Goal: Information Seeking & Learning: Learn about a topic

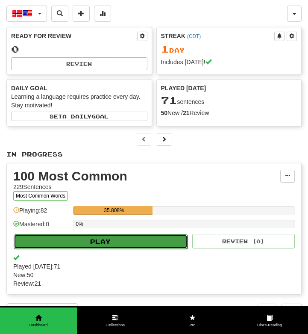
click at [112, 241] on button "Play" at bounding box center [101, 241] width 174 height 15
select select "**"
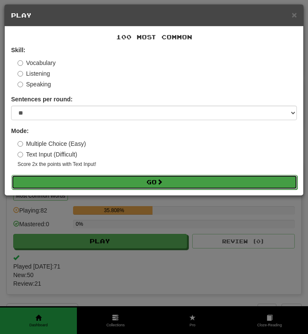
click at [121, 180] on button "Go" at bounding box center [155, 182] width 286 height 15
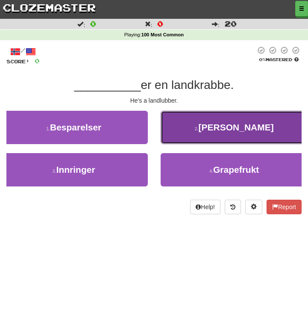
click at [197, 137] on button "2 . Han" at bounding box center [235, 127] width 148 height 33
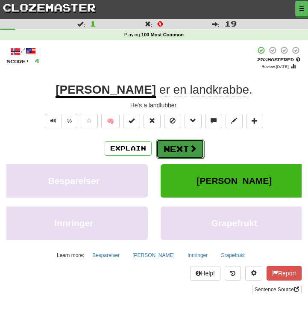
click at [182, 149] on button "Next" at bounding box center [180, 149] width 48 height 20
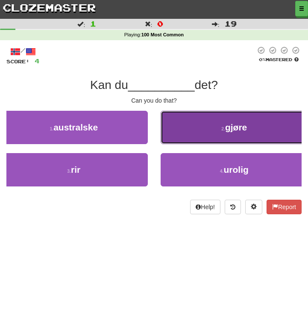
click at [217, 133] on button "2 . gjøre" at bounding box center [235, 127] width 148 height 33
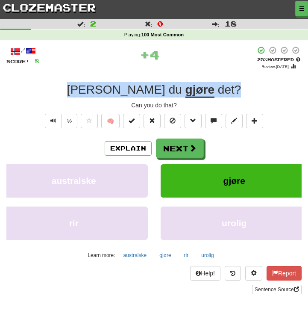
drag, startPoint x: 97, startPoint y: 89, endPoint x: 203, endPoint y: 88, distance: 106.0
click at [203, 88] on div "Kan du gjøre det ?" at bounding box center [153, 89] width 295 height 15
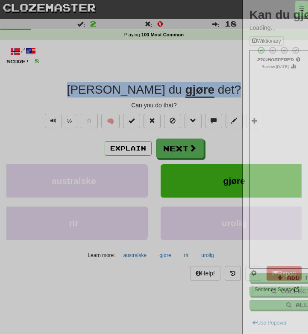
copy div "Kan du gjøre det ?"
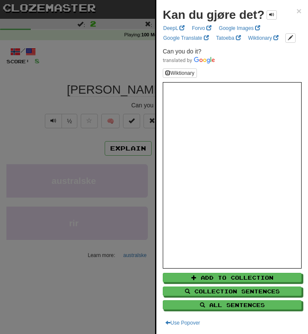
click at [37, 95] on div at bounding box center [154, 167] width 308 height 334
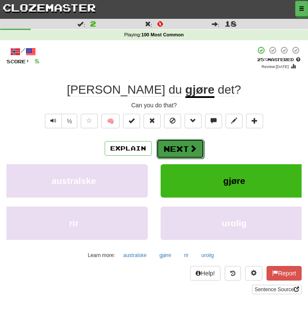
click at [182, 152] on button "Next" at bounding box center [180, 149] width 48 height 20
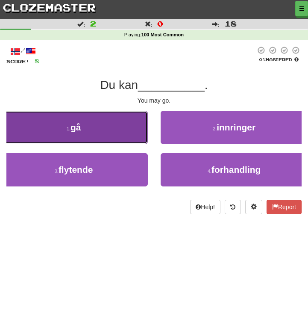
click at [102, 135] on button "1 . gå" at bounding box center [74, 127] width 148 height 33
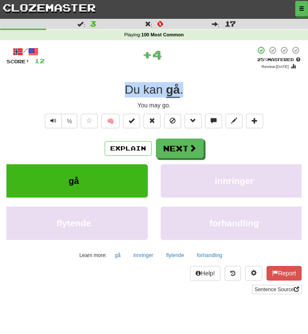
drag, startPoint x: 195, startPoint y: 89, endPoint x: 90, endPoint y: 93, distance: 105.2
click at [90, 93] on div "Du kan gå ." at bounding box center [153, 89] width 295 height 15
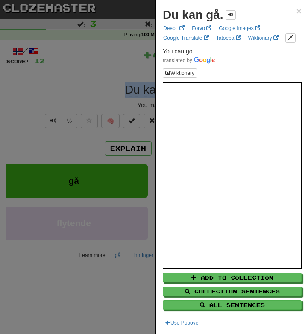
copy div "Du kan gå ."
click at [299, 12] on span "×" at bounding box center [299, 11] width 5 height 10
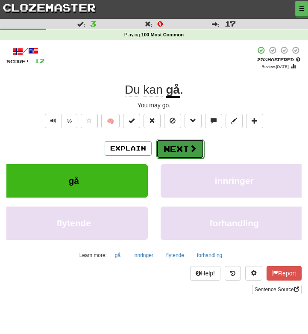
click at [182, 151] on button "Next" at bounding box center [180, 149] width 48 height 20
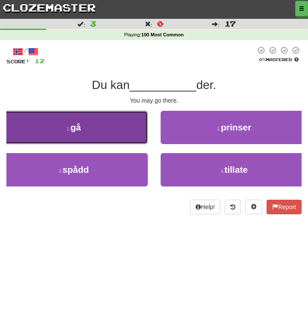
click at [113, 132] on button "1 . gå" at bounding box center [74, 127] width 148 height 33
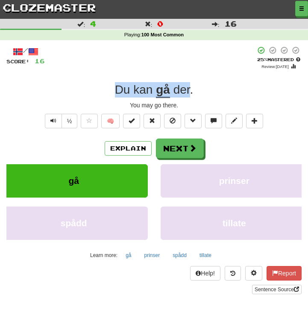
drag, startPoint x: 191, startPoint y: 94, endPoint x: 107, endPoint y: 94, distance: 83.3
click at [107, 94] on div "Du kan gå der ." at bounding box center [153, 89] width 295 height 15
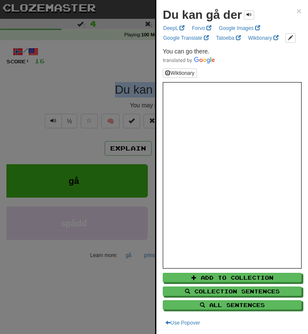
copy div "Du kan gå der"
click at [298, 13] on span "×" at bounding box center [299, 11] width 5 height 10
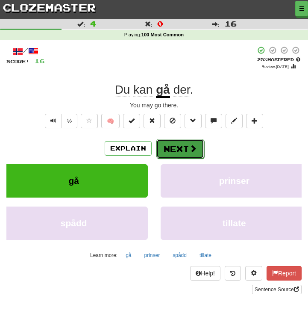
click at [185, 152] on button "Next" at bounding box center [180, 149] width 48 height 20
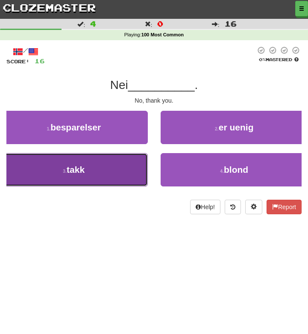
click at [117, 170] on button "3 . takk" at bounding box center [74, 169] width 148 height 33
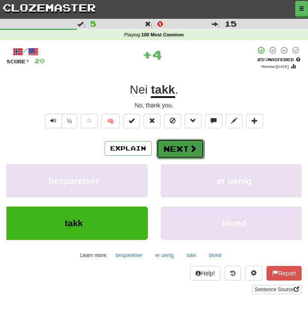
click at [178, 153] on button "Next" at bounding box center [180, 149] width 48 height 20
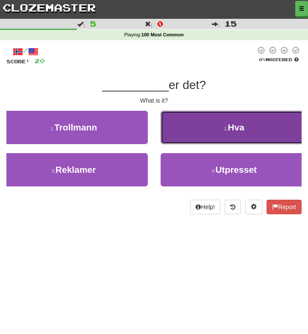
click at [226, 132] on button "2 . Hva" at bounding box center [235, 127] width 148 height 33
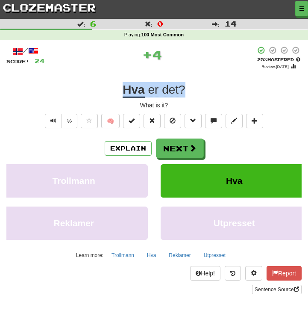
drag, startPoint x: 191, startPoint y: 91, endPoint x: 109, endPoint y: 90, distance: 82.9
click at [109, 90] on div "Hva er det ?" at bounding box center [153, 89] width 295 height 15
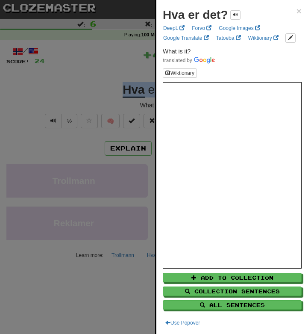
copy div "Hva er det ?"
click at [298, 10] on span "×" at bounding box center [299, 11] width 5 height 10
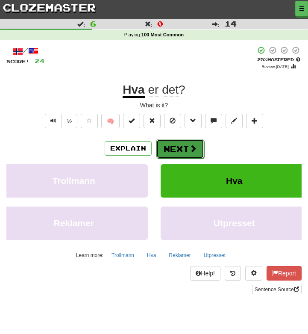
click at [175, 150] on button "Next" at bounding box center [180, 149] width 48 height 20
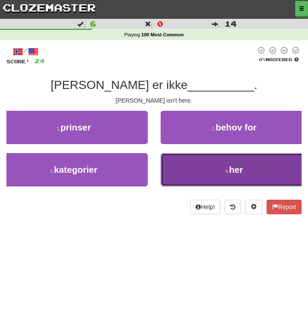
click at [203, 169] on button "4 . her" at bounding box center [235, 169] width 148 height 33
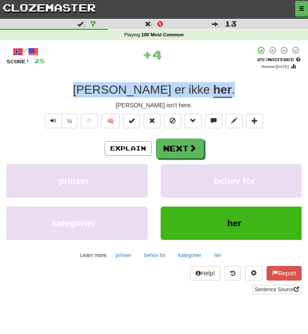
drag, startPoint x: 198, startPoint y: 89, endPoint x: 104, endPoint y: 90, distance: 93.6
click at [104, 90] on div "Tom er ikke her ." at bounding box center [153, 89] width 295 height 15
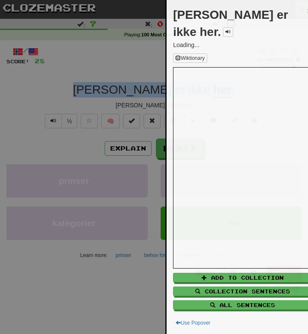
copy div "Tom er ikke her ."
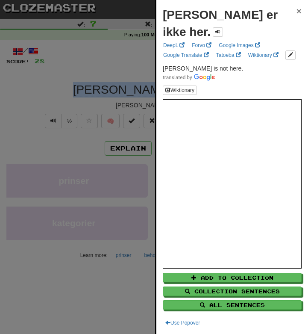
click at [297, 10] on span "×" at bounding box center [299, 11] width 5 height 10
click at [297, 10] on div "Tom er ikke her. ×" at bounding box center [232, 23] width 139 height 34
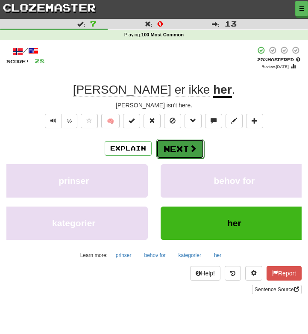
click at [188, 150] on button "Next" at bounding box center [180, 149] width 48 height 20
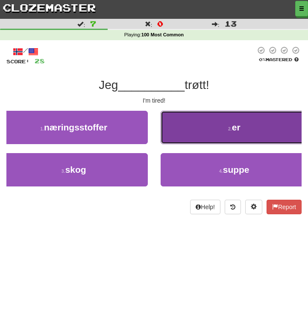
click at [223, 124] on button "2 . er" at bounding box center [235, 127] width 148 height 33
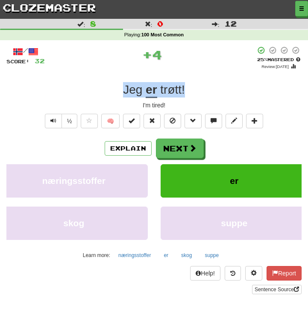
drag, startPoint x: 188, startPoint y: 91, endPoint x: 117, endPoint y: 91, distance: 71.8
click at [117, 91] on div "Jeg er trøtt !" at bounding box center [153, 89] width 295 height 15
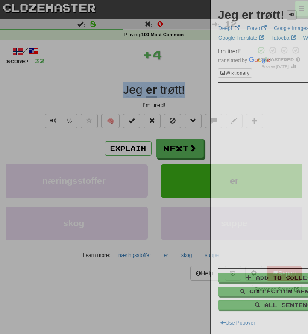
copy div "Jeg er trøtt !"
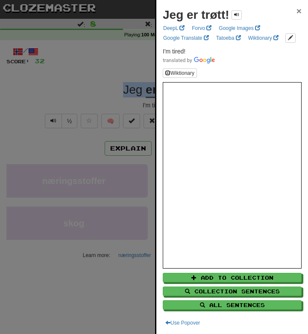
click at [298, 10] on span "×" at bounding box center [299, 11] width 5 height 10
click at [298, 10] on div "Jeg er trøtt! ×" at bounding box center [232, 14] width 139 height 17
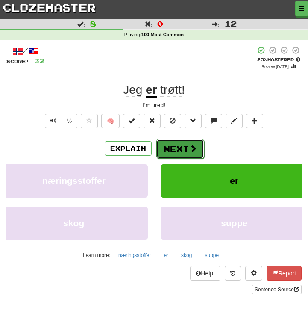
click at [181, 154] on button "Next" at bounding box center [180, 149] width 48 height 20
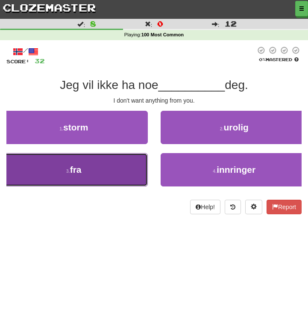
click at [120, 169] on button "3 . fra" at bounding box center [74, 169] width 148 height 33
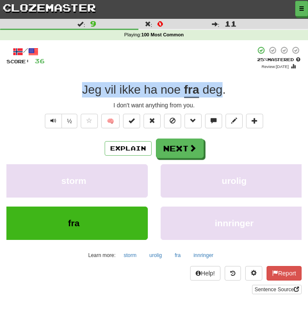
drag, startPoint x: 223, startPoint y: 90, endPoint x: 83, endPoint y: 87, distance: 139.7
click at [83, 87] on div "Jeg vil ikke ha noe fra deg ." at bounding box center [153, 89] width 295 height 15
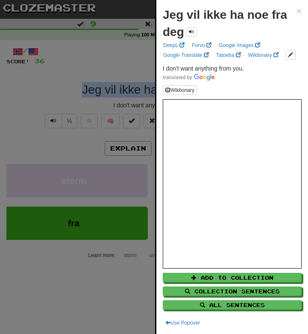
copy div "Jeg vil ikke ha noe fra deg"
click at [298, 10] on span "×" at bounding box center [299, 11] width 5 height 10
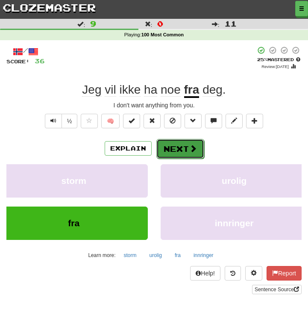
click at [191, 144] on button "Next" at bounding box center [180, 149] width 48 height 20
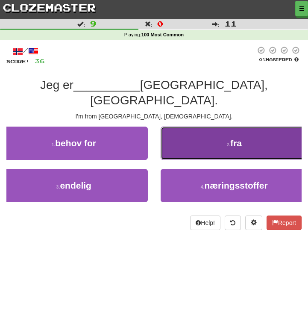
click at [214, 133] on button "2 . fra" at bounding box center [235, 142] width 148 height 33
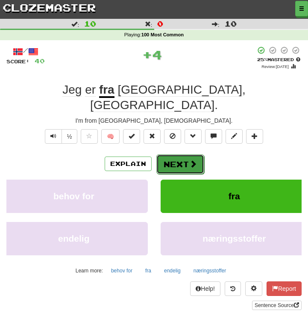
click at [181, 154] on button "Next" at bounding box center [180, 164] width 48 height 20
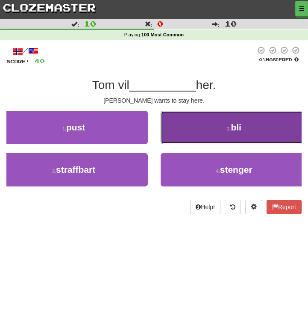
click at [177, 135] on button "2 . bli" at bounding box center [235, 127] width 148 height 33
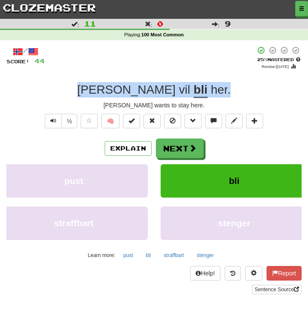
drag, startPoint x: 194, startPoint y: 88, endPoint x: 114, endPoint y: 82, distance: 80.2
click at [114, 82] on div "Tom vil bli her ." at bounding box center [153, 89] width 295 height 15
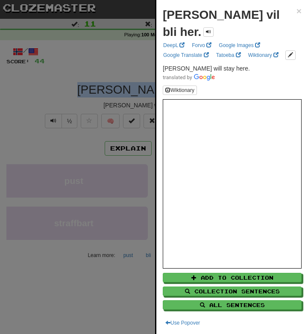
copy div "Tom vil bli her ."
click at [297, 11] on span "×" at bounding box center [299, 11] width 5 height 10
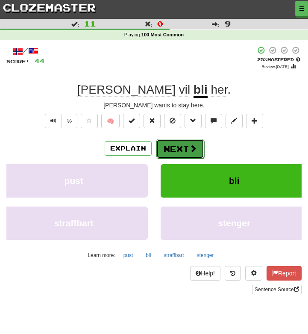
click at [177, 147] on button "Next" at bounding box center [180, 149] width 48 height 20
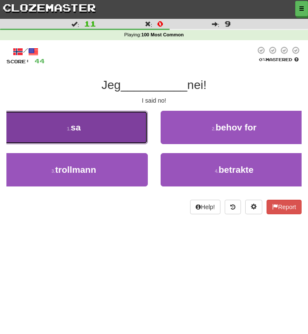
click at [120, 138] on button "1 . sa" at bounding box center [74, 127] width 148 height 33
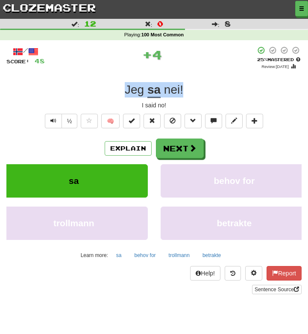
drag, startPoint x: 185, startPoint y: 85, endPoint x: 112, endPoint y: 87, distance: 72.6
click at [112, 87] on div "Jeg sa nei !" at bounding box center [153, 89] width 295 height 15
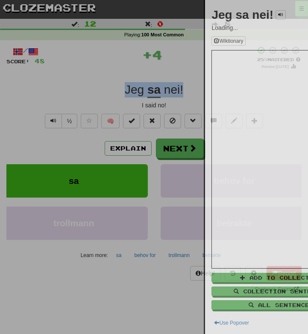
copy div "Jeg sa nei !"
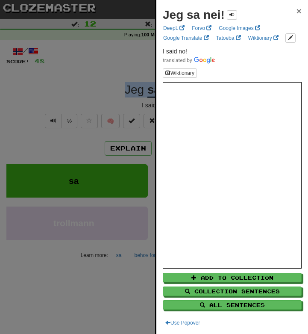
click at [300, 12] on span "×" at bounding box center [299, 11] width 5 height 10
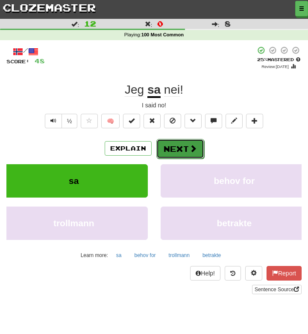
click at [188, 151] on button "Next" at bounding box center [180, 149] width 48 height 20
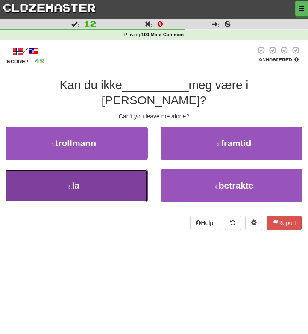
click at [128, 171] on button "3 . la" at bounding box center [74, 185] width 148 height 33
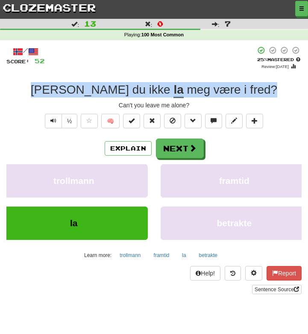
drag, startPoint x: 240, startPoint y: 91, endPoint x: 61, endPoint y: 96, distance: 179.5
click at [61, 96] on div "Kan du ikke la meg være i fred ?" at bounding box center [153, 89] width 295 height 15
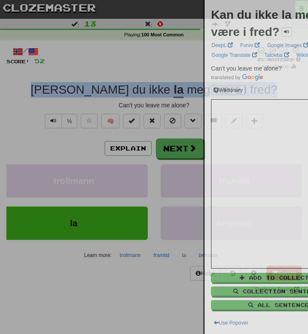
copy div "Kan du ikke la meg være i fred ?"
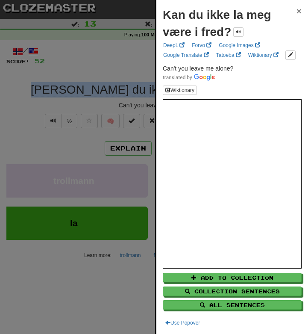
click at [300, 12] on span "×" at bounding box center [299, 11] width 5 height 10
click at [300, 12] on div "Kan du ikke la meg være i fred? ×" at bounding box center [232, 23] width 139 height 34
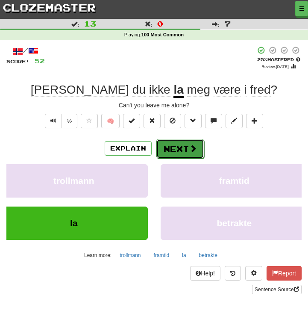
click at [182, 146] on button "Next" at bounding box center [180, 149] width 48 height 20
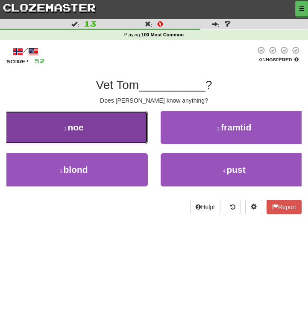
click at [118, 135] on button "1 . noe" at bounding box center [74, 127] width 148 height 33
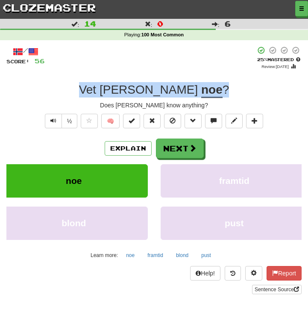
drag, startPoint x: 194, startPoint y: 89, endPoint x: 118, endPoint y: 85, distance: 76.2
click at [118, 85] on div "Vet Tom noe ?" at bounding box center [153, 89] width 295 height 15
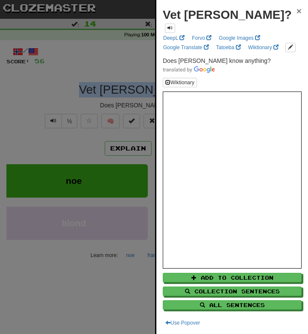
click at [300, 10] on span "×" at bounding box center [299, 11] width 5 height 10
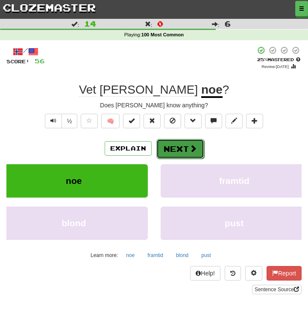
click at [186, 153] on button "Next" at bounding box center [180, 149] width 48 height 20
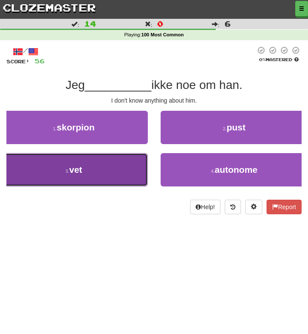
click at [110, 170] on button "3 . vet" at bounding box center [74, 169] width 148 height 33
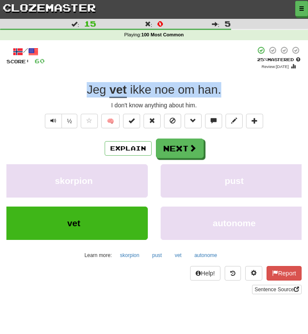
drag, startPoint x: 221, startPoint y: 91, endPoint x: 75, endPoint y: 90, distance: 146.6
click at [74, 90] on div "Jeg vet ikke noe om han ." at bounding box center [153, 89] width 295 height 15
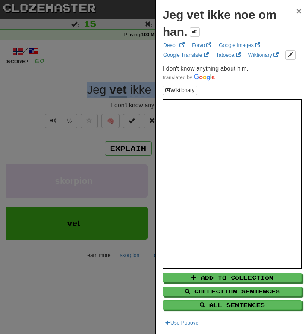
click at [299, 11] on span "×" at bounding box center [299, 11] width 5 height 10
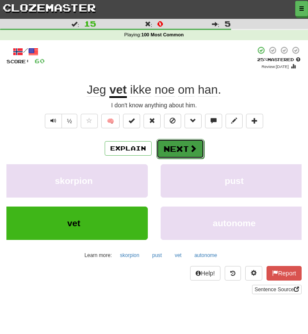
click at [184, 153] on button "Next" at bounding box center [180, 149] width 48 height 20
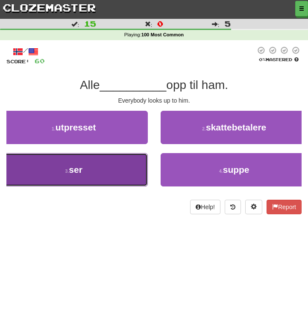
click at [111, 177] on button "3 . ser" at bounding box center [74, 169] width 148 height 33
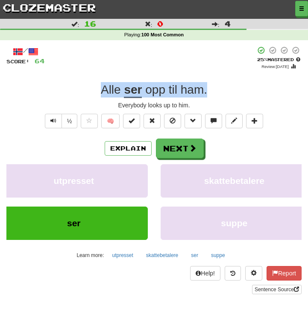
drag, startPoint x: 212, startPoint y: 89, endPoint x: 97, endPoint y: 89, distance: 114.1
click at [97, 89] on div "Alle ser opp til ham ." at bounding box center [153, 89] width 295 height 15
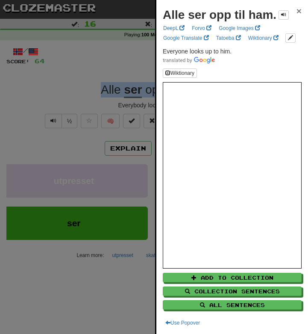
click at [299, 12] on span "×" at bounding box center [299, 11] width 5 height 10
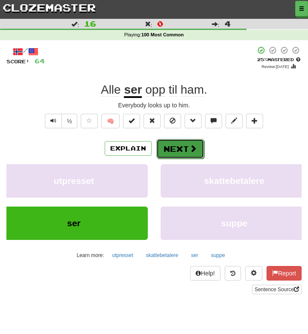
click at [192, 147] on span at bounding box center [193, 148] width 8 height 8
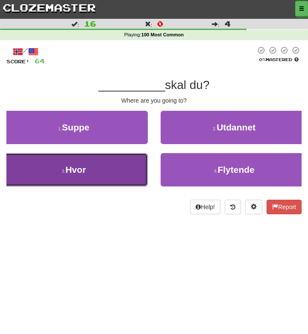
click at [106, 171] on button "3 . Hvor" at bounding box center [74, 169] width 148 height 33
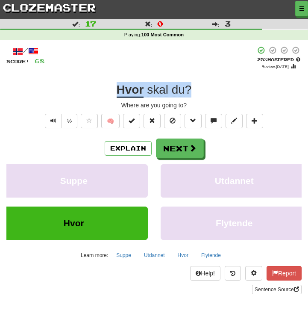
drag, startPoint x: 193, startPoint y: 88, endPoint x: 116, endPoint y: 91, distance: 76.5
click at [116, 91] on div "Hvor skal du ?" at bounding box center [153, 89] width 295 height 15
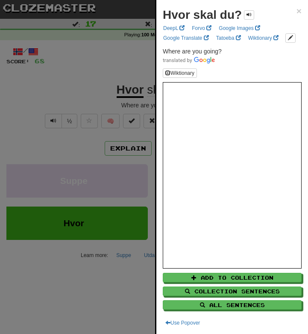
click at [74, 81] on div at bounding box center [154, 167] width 308 height 334
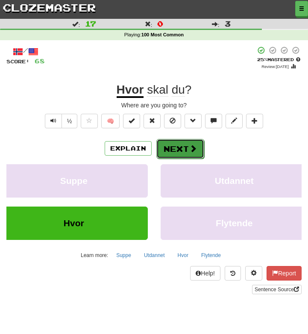
click at [174, 147] on button "Next" at bounding box center [180, 149] width 48 height 20
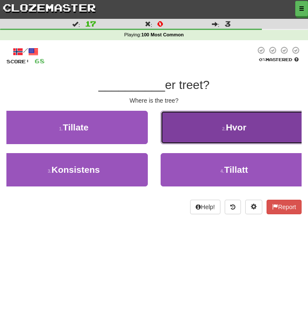
click at [203, 136] on button "2 . Hvor" at bounding box center [235, 127] width 148 height 33
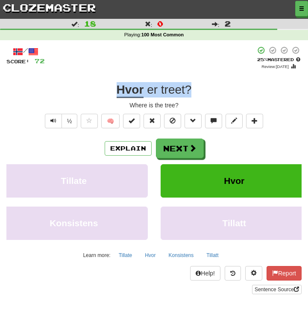
drag, startPoint x: 191, startPoint y: 90, endPoint x: 108, endPoint y: 85, distance: 83.4
click at [108, 85] on div "Hvor er treet ?" at bounding box center [153, 89] width 295 height 15
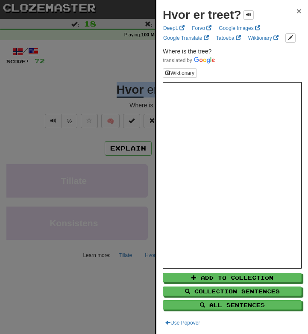
click at [299, 11] on span "×" at bounding box center [299, 11] width 5 height 10
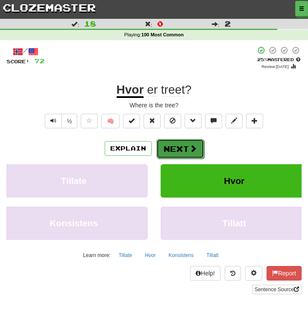
click at [176, 149] on button "Next" at bounding box center [180, 149] width 48 height 20
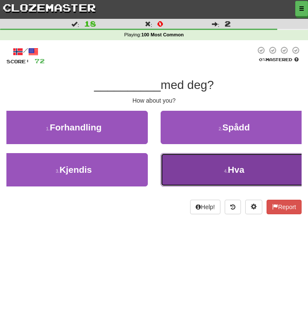
click at [210, 173] on button "4 . Hva" at bounding box center [235, 169] width 148 height 33
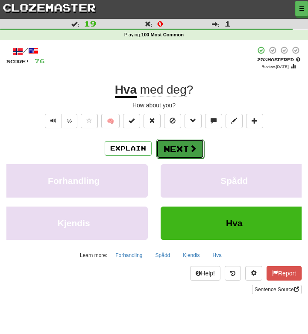
click at [182, 151] on button "Next" at bounding box center [180, 149] width 48 height 20
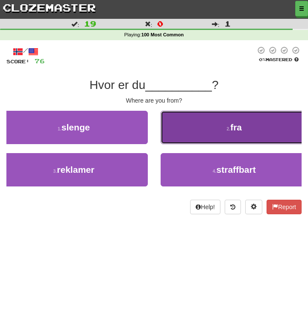
click at [206, 132] on button "2 . fra" at bounding box center [235, 127] width 148 height 33
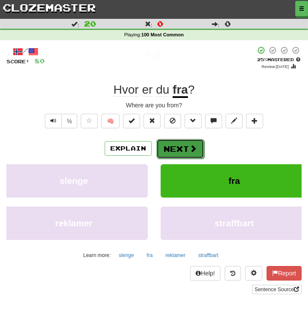
click at [178, 152] on button "Next" at bounding box center [180, 149] width 48 height 20
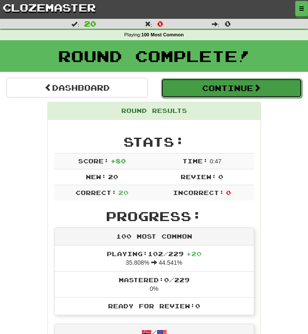
click at [217, 87] on button "Continue" at bounding box center [231, 88] width 141 height 20
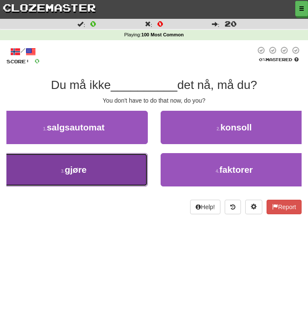
click at [114, 173] on button "3 . gjøre" at bounding box center [74, 169] width 148 height 33
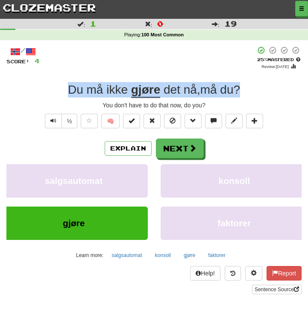
drag, startPoint x: 245, startPoint y: 88, endPoint x: 56, endPoint y: 86, distance: 188.9
click at [56, 86] on div "Du må ikke gjøre det nå , må du ?" at bounding box center [153, 89] width 295 height 15
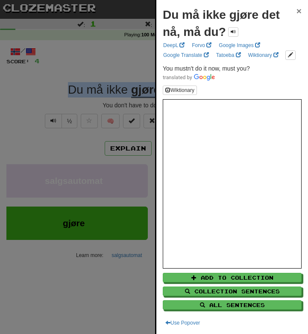
click at [298, 11] on span "×" at bounding box center [299, 11] width 5 height 10
click at [298, 11] on div "Du må ikke gjøre det nå, må du? ×" at bounding box center [232, 23] width 139 height 34
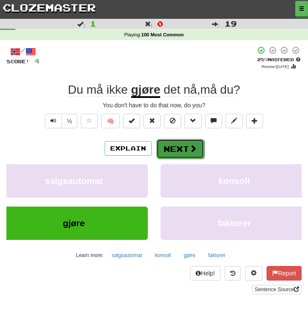
click at [178, 147] on button "Next" at bounding box center [180, 149] width 48 height 20
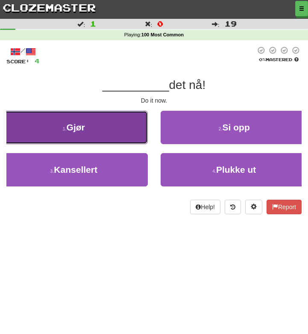
click at [122, 132] on button "1 . Gjør" at bounding box center [74, 127] width 148 height 33
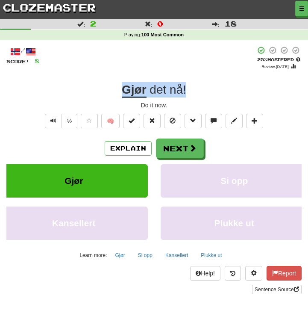
drag, startPoint x: 193, startPoint y: 91, endPoint x: 116, endPoint y: 88, distance: 76.5
click at [116, 88] on div "Gjør det nå !" at bounding box center [153, 89] width 295 height 15
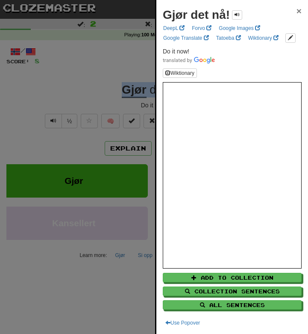
click at [300, 12] on span "×" at bounding box center [299, 11] width 5 height 10
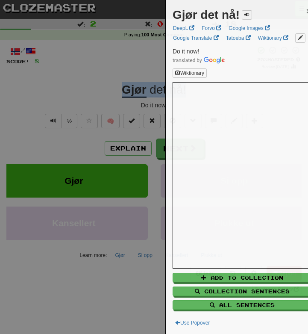
click at [300, 12] on div "Gjør det nå! ×" at bounding box center [242, 14] width 139 height 17
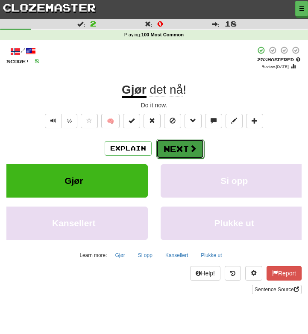
click at [178, 151] on button "Next" at bounding box center [180, 149] width 48 height 20
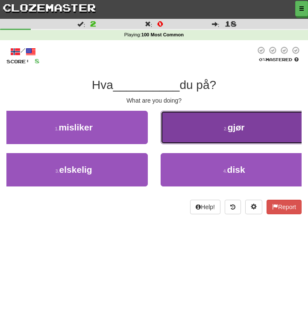
click at [229, 131] on span "gjør" at bounding box center [236, 127] width 17 height 10
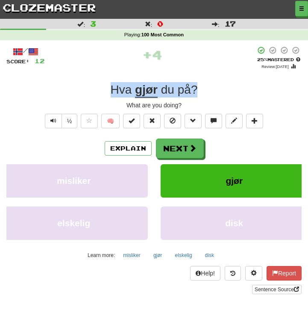
drag, startPoint x: 198, startPoint y: 88, endPoint x: 109, endPoint y: 85, distance: 88.9
click at [109, 85] on div "Hva gjør du på ?" at bounding box center [153, 89] width 295 height 15
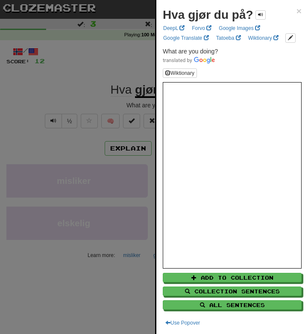
click at [115, 75] on div at bounding box center [154, 167] width 308 height 334
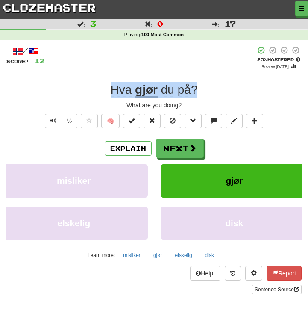
drag, startPoint x: 199, startPoint y: 88, endPoint x: 109, endPoint y: 84, distance: 89.8
click at [109, 84] on div "Hva gjør du på ?" at bounding box center [153, 89] width 295 height 15
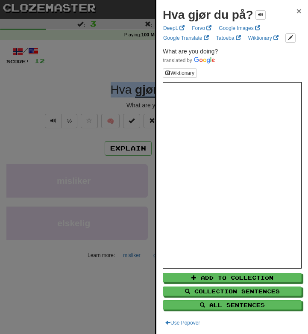
click at [299, 11] on span "×" at bounding box center [299, 11] width 5 height 10
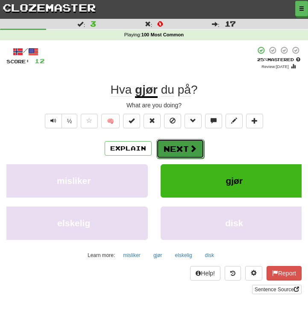
click at [178, 151] on button "Next" at bounding box center [180, 149] width 48 height 20
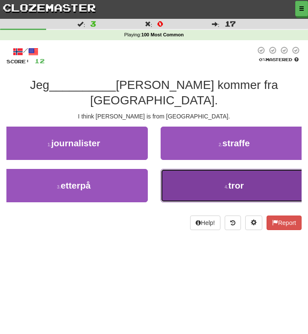
click at [221, 169] on button "4 . tror" at bounding box center [235, 185] width 148 height 33
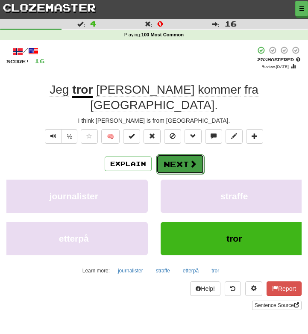
click at [187, 154] on button "Next" at bounding box center [180, 164] width 48 height 20
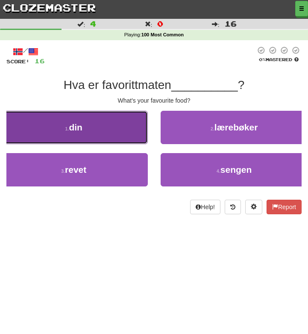
click at [123, 127] on button "1 . din" at bounding box center [74, 127] width 148 height 33
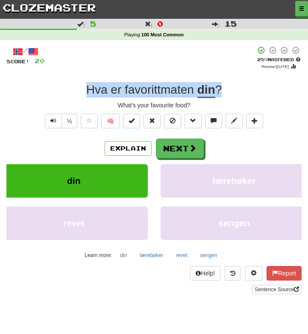
drag, startPoint x: 227, startPoint y: 90, endPoint x: 71, endPoint y: 91, distance: 156.8
click at [71, 91] on div "Hva er favorittmaten din ?" at bounding box center [153, 89] width 295 height 15
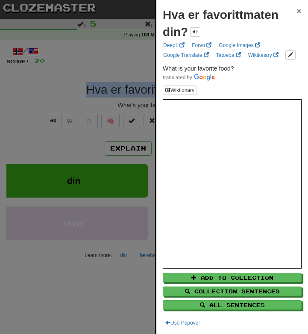
click at [301, 10] on span "×" at bounding box center [299, 11] width 5 height 10
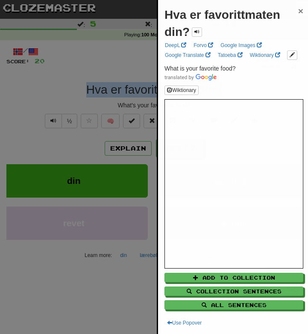
click at [301, 10] on div "Hva er favorittmaten din? ×" at bounding box center [234, 23] width 139 height 34
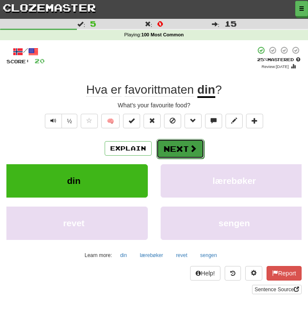
click at [186, 152] on button "Next" at bounding box center [180, 149] width 48 height 20
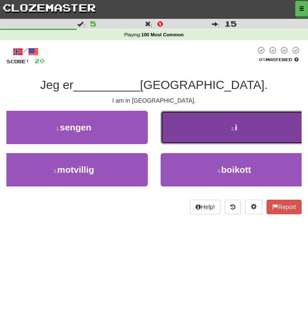
click at [210, 124] on button "2 . i" at bounding box center [235, 127] width 148 height 33
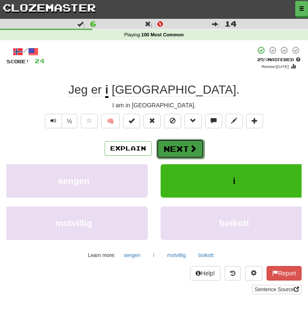
click at [166, 156] on button "Next" at bounding box center [180, 149] width 48 height 20
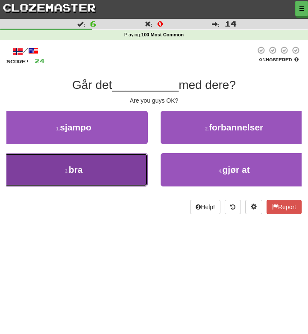
click at [112, 170] on button "3 . bra" at bounding box center [74, 169] width 148 height 33
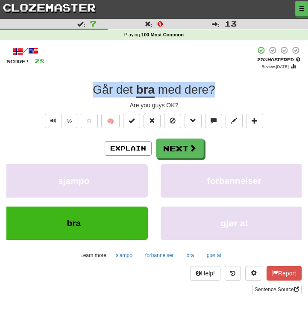
drag, startPoint x: 220, startPoint y: 90, endPoint x: 89, endPoint y: 89, distance: 131.2
click at [89, 89] on div "Går det bra med dere ?" at bounding box center [153, 89] width 295 height 15
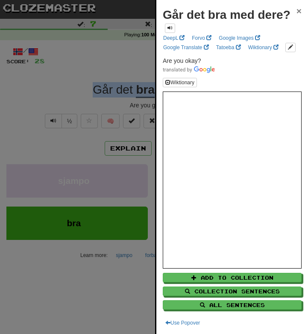
click at [298, 11] on span "×" at bounding box center [299, 11] width 5 height 10
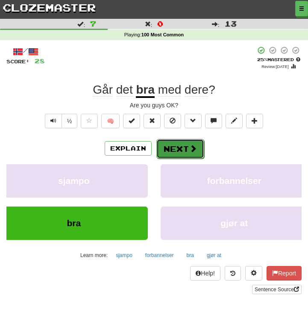
click at [182, 151] on button "Next" at bounding box center [180, 149] width 48 height 20
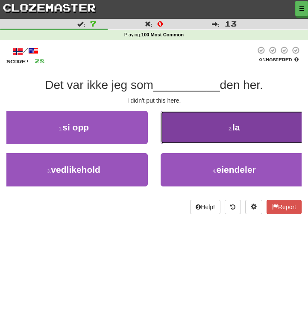
click at [206, 129] on button "2 . la" at bounding box center [235, 127] width 148 height 33
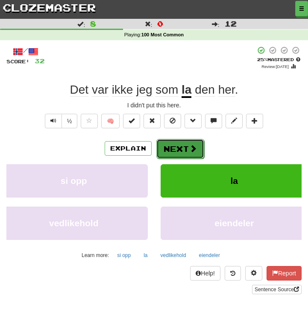
click at [185, 154] on button "Next" at bounding box center [180, 149] width 48 height 20
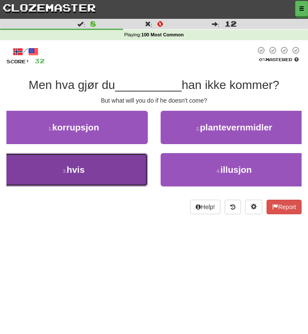
click at [126, 173] on button "3 . hvis" at bounding box center [74, 169] width 148 height 33
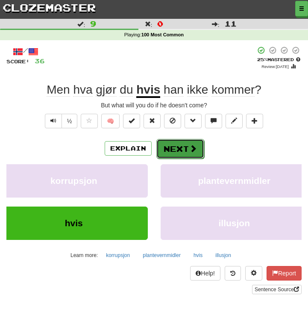
click at [183, 153] on button "Next" at bounding box center [180, 149] width 48 height 20
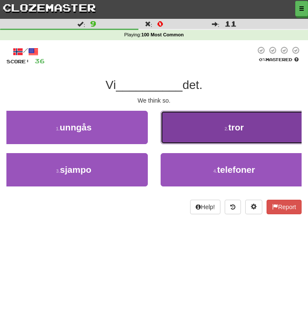
click at [204, 133] on button "2 . tror" at bounding box center [235, 127] width 148 height 33
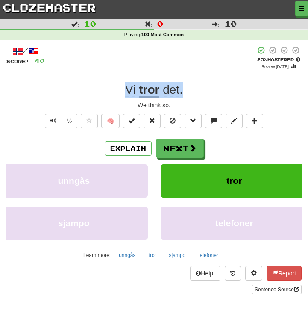
drag, startPoint x: 185, startPoint y: 90, endPoint x: 123, endPoint y: 84, distance: 61.9
click at [123, 84] on div "Vi tror det ." at bounding box center [153, 89] width 295 height 15
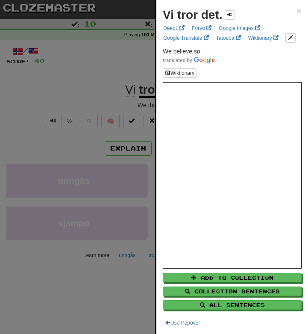
click at [298, 3] on div "Vi tror det. × DeepL Forvo Google Images Google Translate Tatoeba Wiktionary We…" at bounding box center [232, 167] width 152 height 334
click at [297, 12] on span "×" at bounding box center [299, 11] width 5 height 10
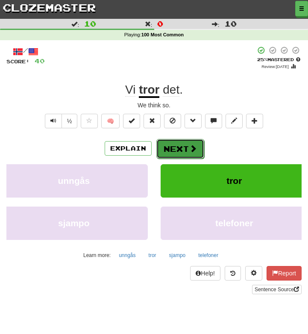
click at [182, 157] on button "Next" at bounding box center [180, 149] width 48 height 20
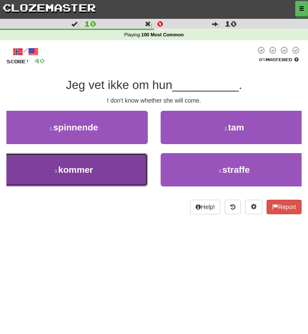
click at [129, 173] on button "3 . kommer" at bounding box center [74, 169] width 148 height 33
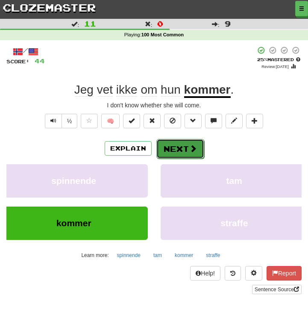
click at [184, 155] on button "Next" at bounding box center [180, 149] width 48 height 20
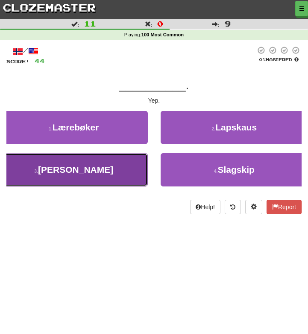
click at [113, 170] on button "3 . Ja" at bounding box center [74, 169] width 148 height 33
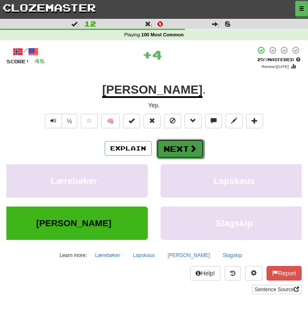
click at [180, 153] on button "Next" at bounding box center [180, 149] width 48 height 20
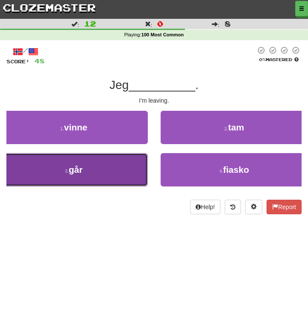
click at [122, 169] on button "3 . går" at bounding box center [74, 169] width 148 height 33
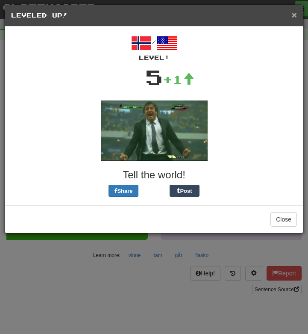
click at [294, 16] on span "×" at bounding box center [294, 15] width 5 height 10
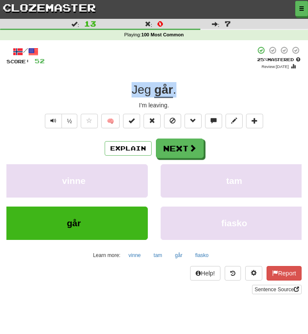
drag, startPoint x: 175, startPoint y: 87, endPoint x: 132, endPoint y: 82, distance: 43.5
click at [132, 82] on div "Jeg går ." at bounding box center [153, 89] width 295 height 15
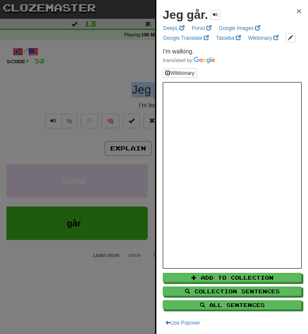
click at [299, 13] on span "×" at bounding box center [299, 11] width 5 height 10
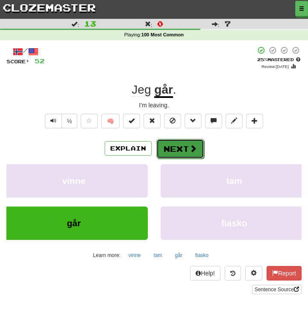
click at [183, 147] on button "Next" at bounding box center [180, 149] width 48 height 20
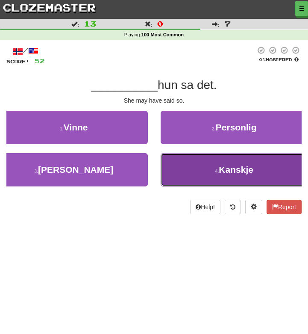
click at [201, 173] on button "4 . Kanskje" at bounding box center [235, 169] width 148 height 33
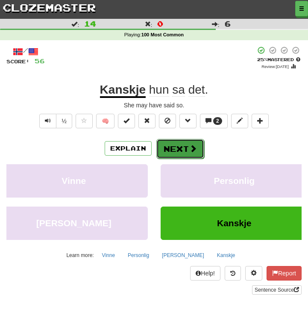
click at [171, 148] on button "Next" at bounding box center [180, 149] width 48 height 20
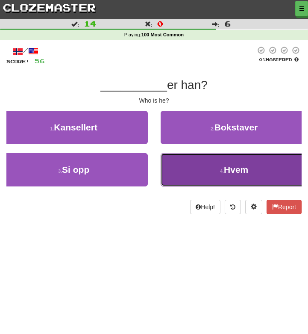
click at [192, 165] on button "4 . Hvem" at bounding box center [235, 169] width 148 height 33
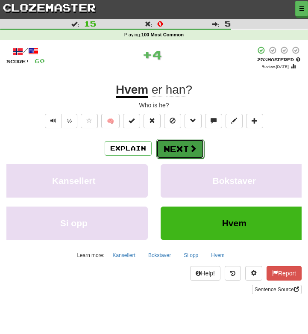
click at [171, 151] on button "Next" at bounding box center [180, 149] width 48 height 20
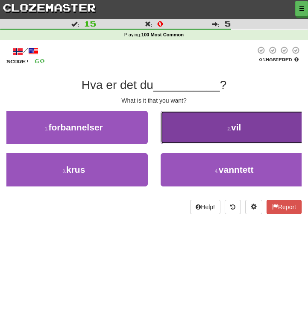
click at [204, 129] on button "2 . vil" at bounding box center [235, 127] width 148 height 33
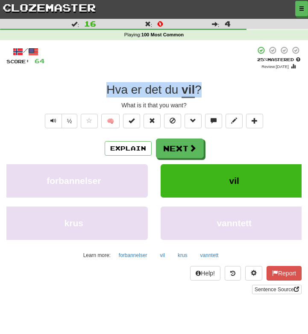
drag, startPoint x: 203, startPoint y: 91, endPoint x: 104, endPoint y: 92, distance: 98.7
click at [104, 92] on div "Hva er det du vil ?" at bounding box center [153, 89] width 295 height 15
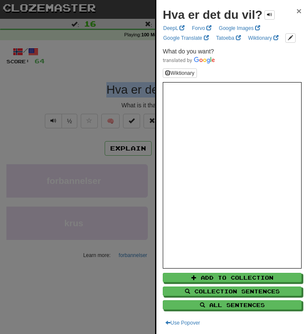
click at [298, 11] on span "×" at bounding box center [299, 11] width 5 height 10
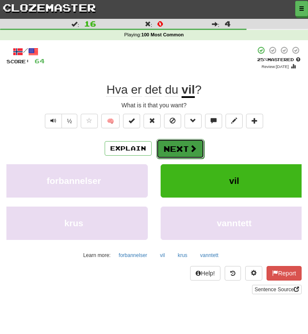
click at [189, 147] on span at bounding box center [193, 148] width 8 height 8
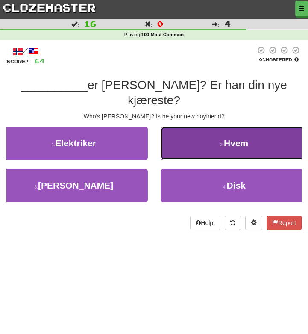
click at [223, 142] on small "2 ." at bounding box center [222, 144] width 4 height 5
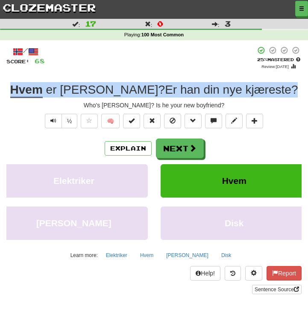
drag, startPoint x: 261, startPoint y: 90, endPoint x: 44, endPoint y: 88, distance: 217.5
click at [44, 88] on div "Hvem er Tom ? Er han din nye kjæreste ?" at bounding box center [153, 89] width 295 height 15
click at [186, 147] on button "Next" at bounding box center [180, 149] width 48 height 20
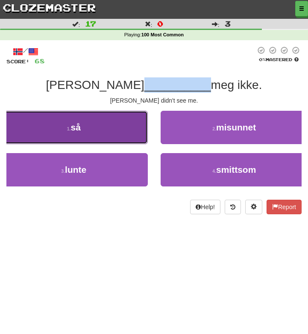
click at [135, 135] on button "1 . så" at bounding box center [74, 127] width 148 height 33
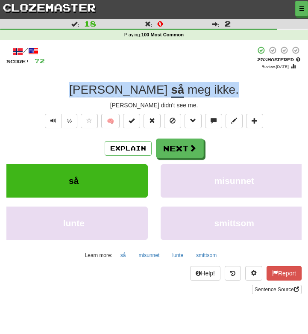
drag, startPoint x: 204, startPoint y: 91, endPoint x: 102, endPoint y: 81, distance: 102.3
click at [102, 81] on div "/ Score: 72 + 4 25 % Mastered Review: 2025-10-15 Tom så meg ikke . Tom didn't s…" at bounding box center [153, 170] width 295 height 248
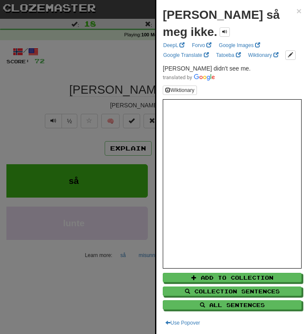
click at [74, 88] on div at bounding box center [154, 167] width 308 height 334
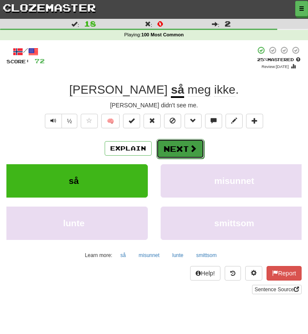
click at [189, 149] on span at bounding box center [193, 148] width 8 height 8
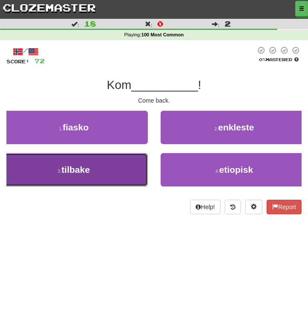
click at [117, 169] on button "3 . tilbake" at bounding box center [74, 169] width 148 height 33
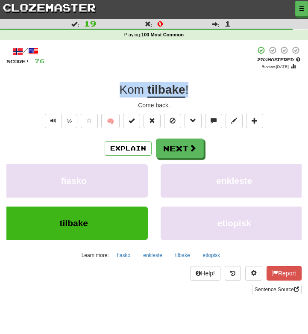
drag, startPoint x: 190, startPoint y: 91, endPoint x: 110, endPoint y: 88, distance: 80.0
click at [109, 88] on div "Kom tilbake !" at bounding box center [153, 89] width 295 height 15
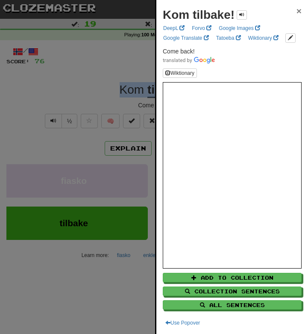
click at [297, 12] on span "×" at bounding box center [299, 11] width 5 height 10
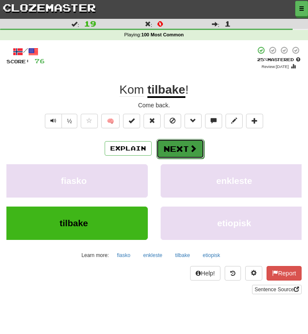
click at [180, 149] on button "Next" at bounding box center [180, 149] width 48 height 20
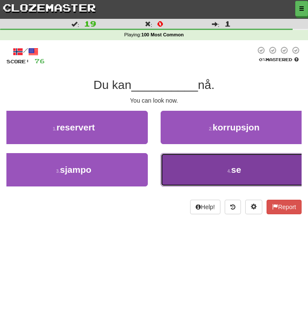
click at [223, 170] on button "4 . se" at bounding box center [235, 169] width 148 height 33
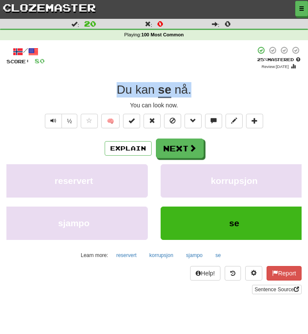
drag, startPoint x: 214, startPoint y: 90, endPoint x: 109, endPoint y: 88, distance: 105.5
click at [109, 88] on div "Du kan se nå ." at bounding box center [153, 89] width 295 height 15
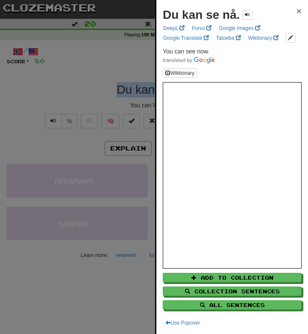
click at [299, 12] on span "×" at bounding box center [299, 11] width 5 height 10
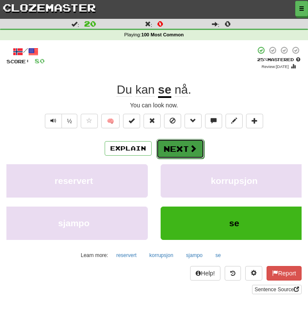
click at [173, 150] on button "Next" at bounding box center [180, 149] width 48 height 20
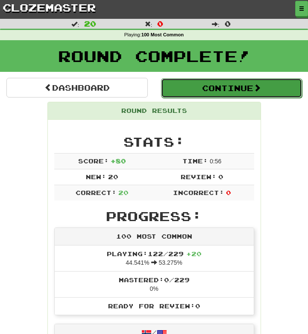
click at [207, 91] on button "Continue" at bounding box center [231, 88] width 141 height 20
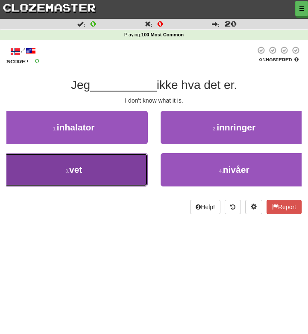
click at [100, 168] on button "3 . vet" at bounding box center [74, 169] width 148 height 33
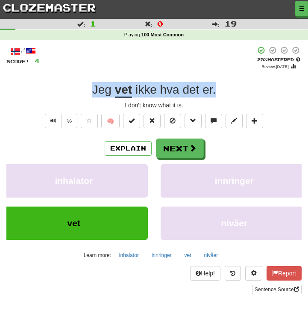
drag, startPoint x: 221, startPoint y: 88, endPoint x: 62, endPoint y: 86, distance: 159.0
click at [62, 86] on div "Jeg vet ikke hva det er ." at bounding box center [153, 89] width 295 height 15
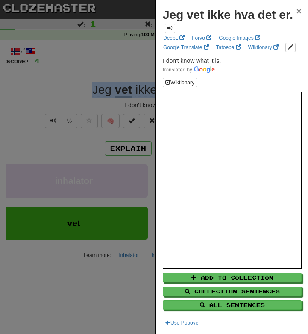
click at [298, 12] on span "×" at bounding box center [299, 11] width 5 height 10
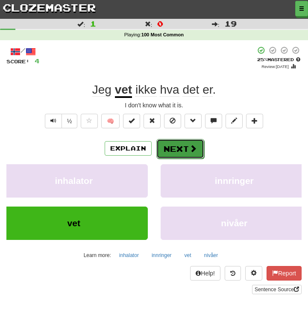
click at [189, 150] on span at bounding box center [193, 148] width 8 height 8
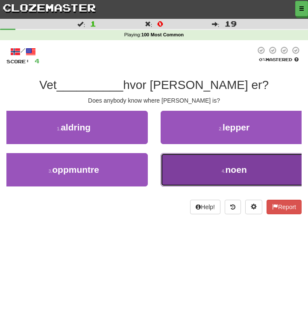
click at [207, 164] on button "4 . noen" at bounding box center [235, 169] width 148 height 33
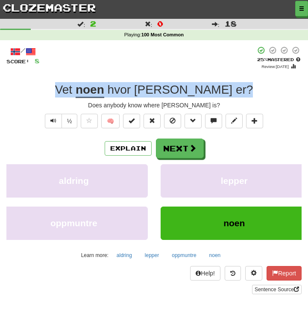
drag, startPoint x: 218, startPoint y: 87, endPoint x: 96, endPoint y: 84, distance: 122.7
click at [96, 84] on div "Vet noen hvor Tom er ?" at bounding box center [153, 89] width 295 height 15
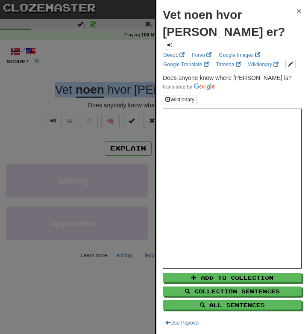
click at [300, 11] on span "×" at bounding box center [299, 11] width 5 height 10
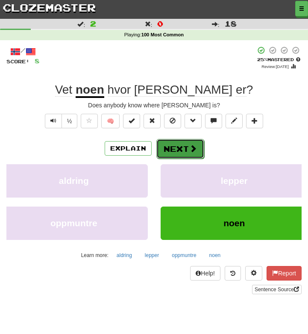
click at [176, 153] on button "Next" at bounding box center [180, 149] width 48 height 20
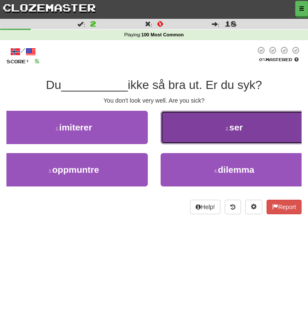
click at [214, 130] on button "2 . ser" at bounding box center [235, 127] width 148 height 33
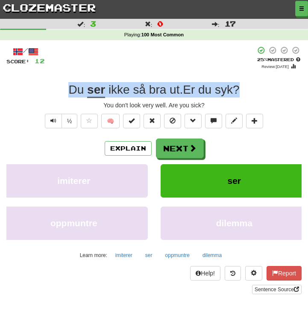
drag, startPoint x: 242, startPoint y: 90, endPoint x: 69, endPoint y: 88, distance: 172.6
click at [69, 88] on div "Du ser ikke så bra ut . Er du syk ?" at bounding box center [153, 89] width 295 height 15
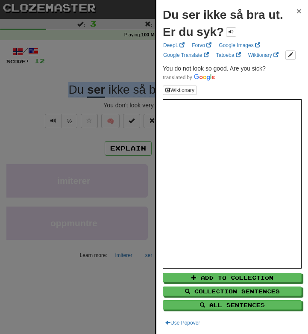
click at [300, 13] on span "×" at bounding box center [299, 11] width 5 height 10
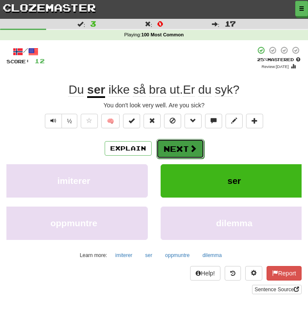
click at [186, 149] on button "Next" at bounding box center [180, 149] width 48 height 20
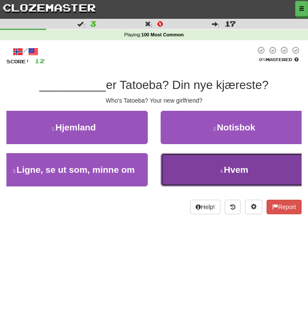
click at [216, 168] on button "4 . Hvem" at bounding box center [235, 169] width 148 height 33
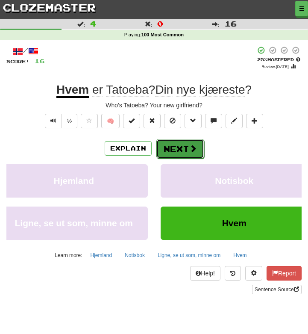
click at [176, 147] on button "Next" at bounding box center [180, 149] width 48 height 20
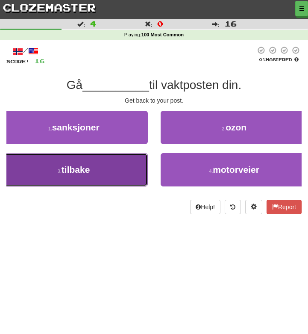
click at [117, 167] on button "3 . tilbake" at bounding box center [74, 169] width 148 height 33
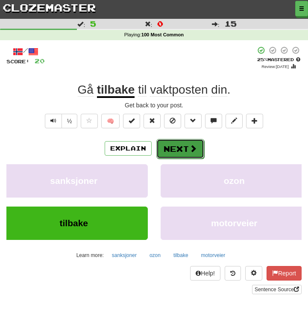
click at [182, 155] on button "Next" at bounding box center [180, 149] width 48 height 20
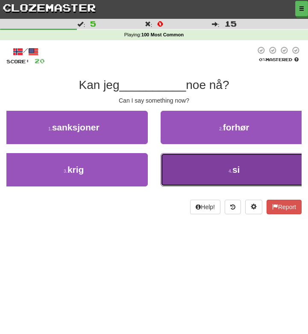
click at [202, 168] on button "4 . si" at bounding box center [235, 169] width 148 height 33
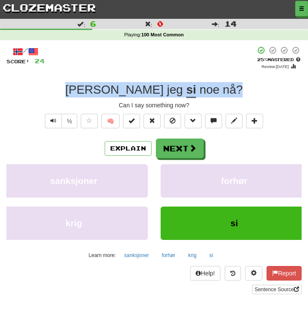
drag, startPoint x: 206, startPoint y: 91, endPoint x: 100, endPoint y: 87, distance: 105.6
click at [100, 87] on div "Kan jeg si noe nå ?" at bounding box center [153, 89] width 295 height 15
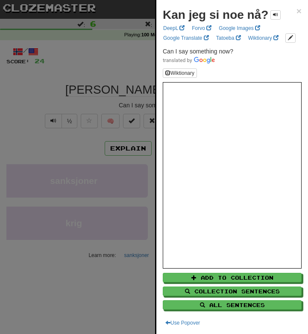
click at [91, 102] on div at bounding box center [154, 167] width 308 height 334
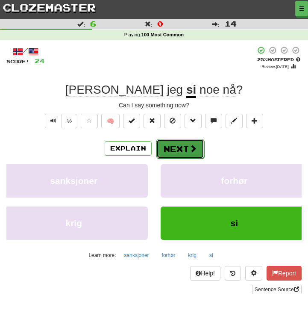
click at [179, 150] on button "Next" at bounding box center [180, 149] width 48 height 20
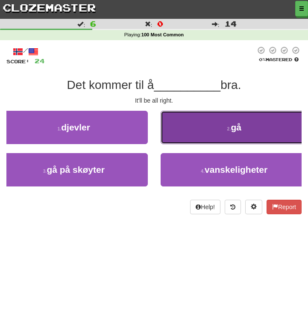
click at [215, 134] on button "2 . gå" at bounding box center [235, 127] width 148 height 33
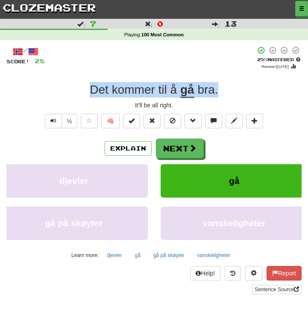
drag, startPoint x: 223, startPoint y: 87, endPoint x: 88, endPoint y: 87, distance: 135.4
click at [88, 87] on div "Det kommer til å gå bra ." at bounding box center [153, 89] width 295 height 15
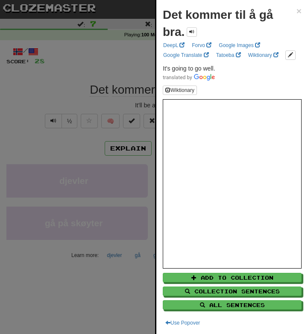
click at [33, 94] on div at bounding box center [154, 167] width 308 height 334
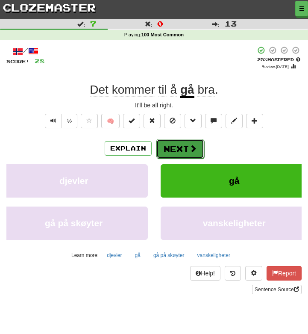
click at [171, 147] on button "Next" at bounding box center [180, 149] width 48 height 20
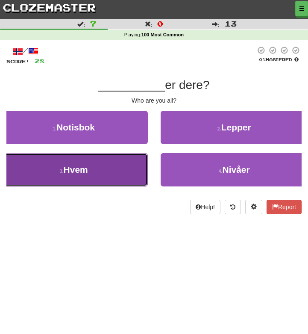
click at [103, 166] on button "3 . Hvem" at bounding box center [74, 169] width 148 height 33
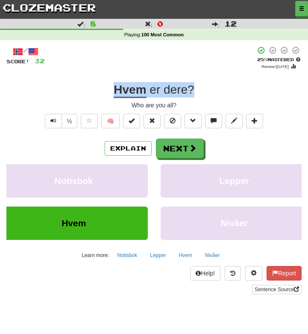
drag, startPoint x: 199, startPoint y: 90, endPoint x: 104, endPoint y: 90, distance: 94.9
click at [104, 90] on div "Hvem er dere ?" at bounding box center [153, 89] width 295 height 15
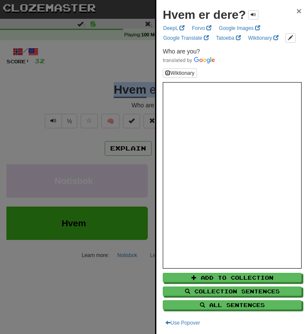
click at [299, 11] on span "×" at bounding box center [299, 11] width 5 height 10
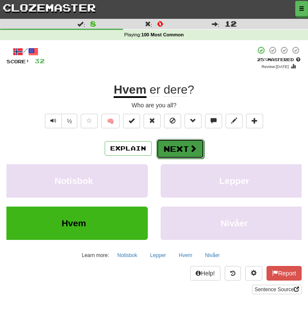
click at [173, 151] on button "Next" at bounding box center [180, 149] width 48 height 20
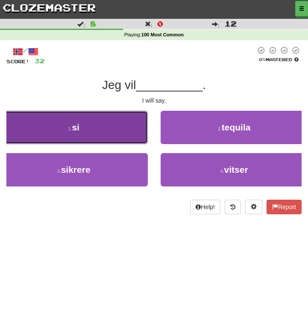
click at [129, 134] on button "1 . si" at bounding box center [74, 127] width 148 height 33
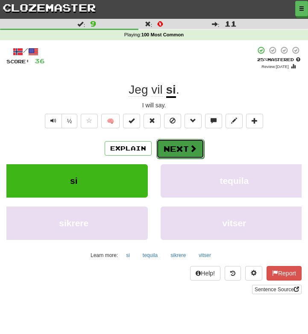
click at [180, 150] on button "Next" at bounding box center [180, 149] width 48 height 20
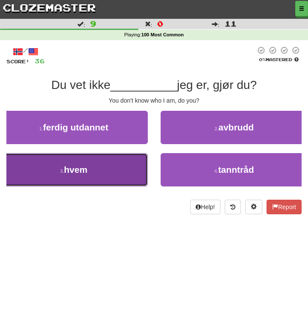
click at [121, 169] on button "3 . hvem" at bounding box center [74, 169] width 148 height 33
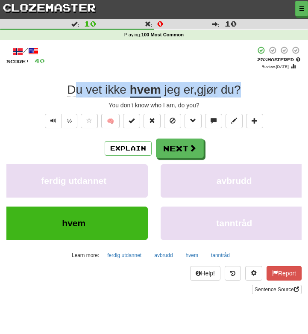
drag, startPoint x: 247, startPoint y: 88, endPoint x: 71, endPoint y: 92, distance: 176.1
click at [71, 92] on div "Du vet ikke hvem jeg er , gjør du ?" at bounding box center [153, 89] width 295 height 15
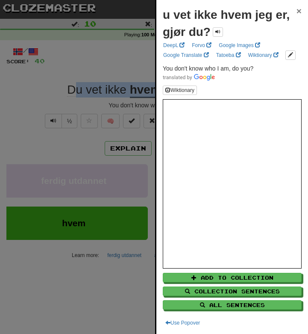
click at [300, 9] on span "×" at bounding box center [299, 11] width 5 height 10
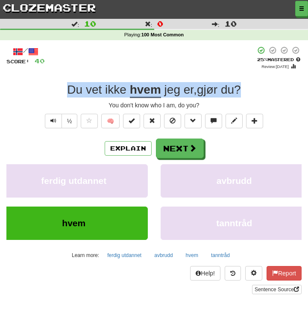
drag, startPoint x: 244, startPoint y: 91, endPoint x: 59, endPoint y: 87, distance: 185.5
click at [59, 87] on div "Du vet ikke hvem jeg er , gjør du ?" at bounding box center [153, 89] width 295 height 15
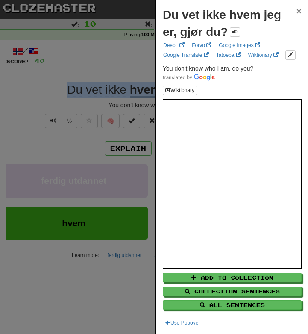
click at [299, 11] on span "×" at bounding box center [299, 11] width 5 height 10
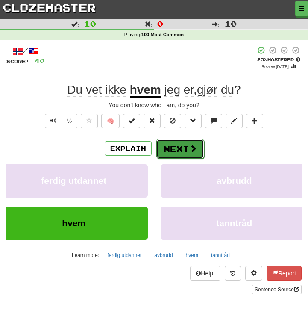
click at [189, 151] on span at bounding box center [193, 148] width 8 height 8
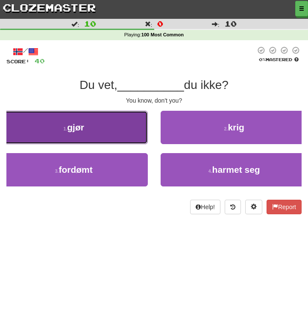
click at [126, 135] on button "1 . gjør" at bounding box center [74, 127] width 148 height 33
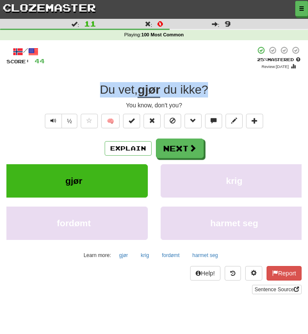
drag, startPoint x: 212, startPoint y: 89, endPoint x: 81, endPoint y: 85, distance: 131.2
click at [81, 85] on div "Du vet , gjør du ikke ?" at bounding box center [153, 89] width 295 height 15
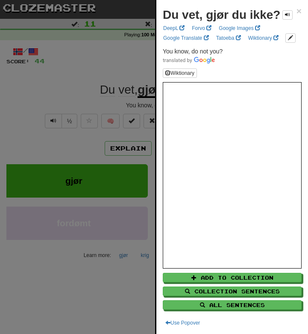
click at [61, 97] on div at bounding box center [154, 167] width 308 height 334
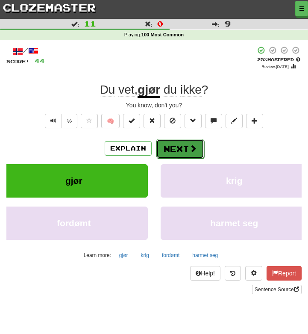
click at [182, 152] on button "Next" at bounding box center [180, 149] width 48 height 20
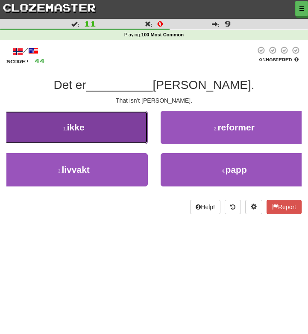
click at [115, 137] on button "1 . ikke" at bounding box center [74, 127] width 148 height 33
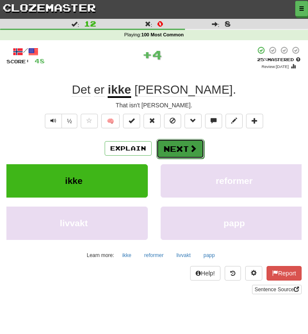
click at [183, 150] on button "Next" at bounding box center [180, 149] width 48 height 20
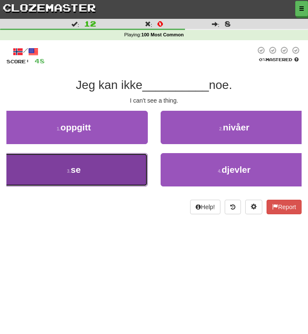
click at [106, 172] on button "3 . se" at bounding box center [74, 169] width 148 height 33
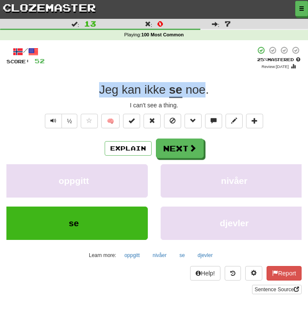
drag, startPoint x: 206, startPoint y: 88, endPoint x: 99, endPoint y: 83, distance: 106.9
click at [99, 83] on div "Jeg kan ikke se noe ." at bounding box center [153, 89] width 295 height 15
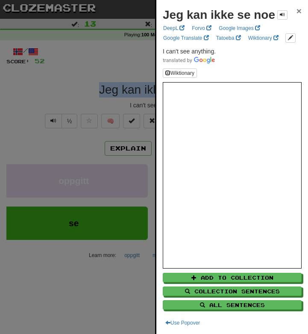
click at [301, 12] on span "×" at bounding box center [299, 11] width 5 height 10
click at [301, 12] on div "Jeg kan ikke se noe ×" at bounding box center [232, 14] width 139 height 17
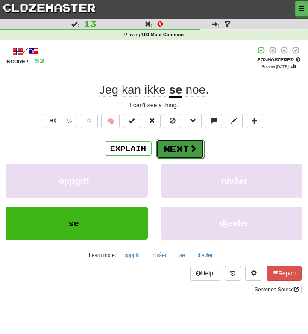
click at [174, 153] on button "Next" at bounding box center [180, 149] width 48 height 20
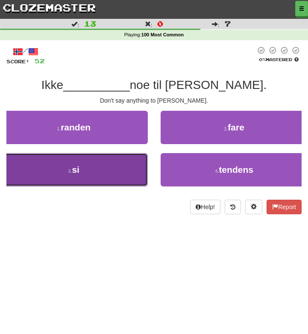
click at [115, 170] on button "3 . si" at bounding box center [74, 169] width 148 height 33
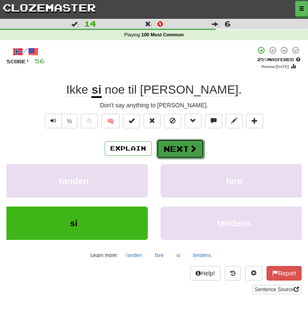
click at [171, 152] on button "Next" at bounding box center [180, 149] width 48 height 20
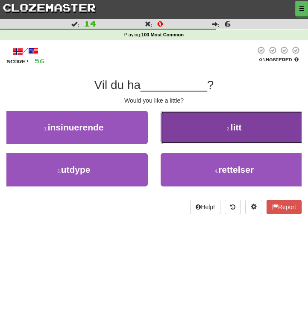
click at [195, 130] on button "2 . litt" at bounding box center [235, 127] width 148 height 33
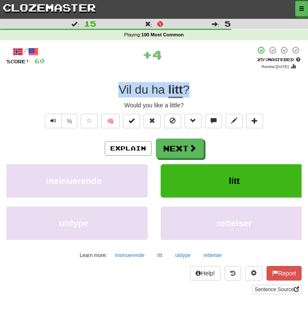
drag, startPoint x: 195, startPoint y: 89, endPoint x: 110, endPoint y: 89, distance: 85.0
click at [110, 89] on div "Vil du ha litt ?" at bounding box center [153, 89] width 295 height 15
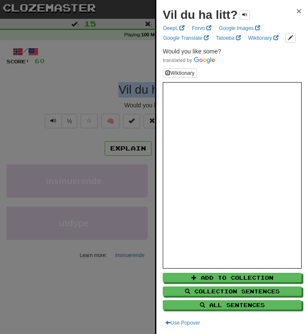
click at [298, 11] on span "×" at bounding box center [299, 11] width 5 height 10
click at [298, 11] on div "Vil du ha litt? ×" at bounding box center [232, 14] width 139 height 17
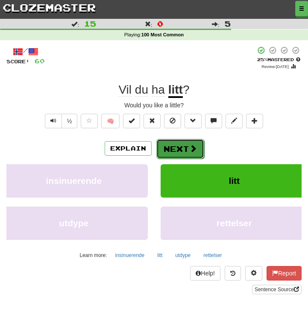
click at [180, 147] on button "Next" at bounding box center [180, 149] width 48 height 20
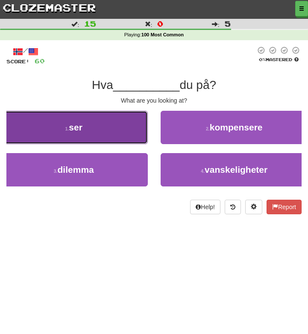
click at [127, 131] on button "1 . ser" at bounding box center [74, 127] width 148 height 33
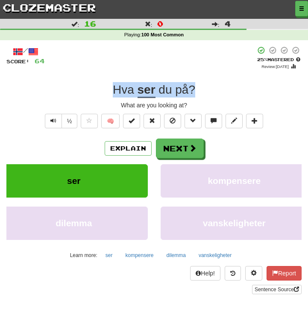
drag, startPoint x: 198, startPoint y: 90, endPoint x: 109, endPoint y: 88, distance: 89.8
click at [109, 88] on div "Hva ser du på ?" at bounding box center [153, 89] width 295 height 15
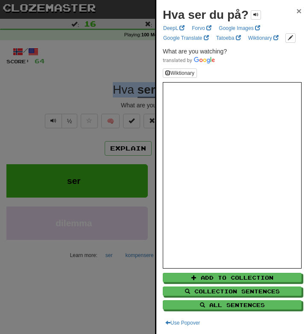
click at [300, 12] on span "×" at bounding box center [299, 11] width 5 height 10
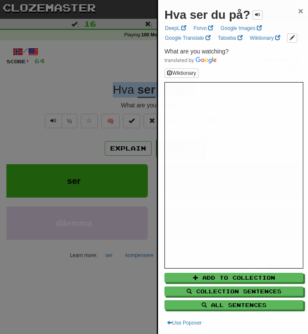
click at [300, 12] on div "Hva ser du på? ×" at bounding box center [234, 14] width 139 height 17
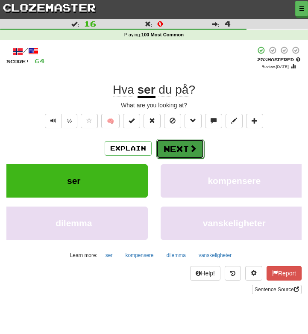
click at [177, 147] on button "Next" at bounding box center [180, 149] width 48 height 20
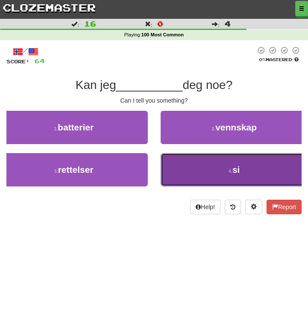
click at [229, 170] on small "4 ." at bounding box center [231, 170] width 4 height 5
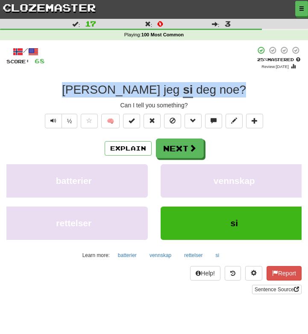
drag, startPoint x: 209, startPoint y: 88, endPoint x: 96, endPoint y: 87, distance: 112.8
click at [96, 87] on div "Kan jeg si deg noe ?" at bounding box center [153, 89] width 295 height 15
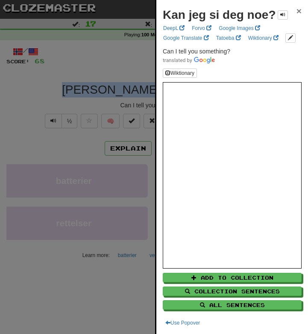
click at [297, 11] on span "×" at bounding box center [299, 11] width 5 height 10
click at [297, 11] on div "Kan jeg si deg noe? ×" at bounding box center [232, 14] width 139 height 17
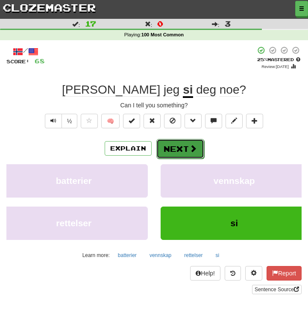
click at [190, 155] on button "Next" at bounding box center [180, 149] width 48 height 20
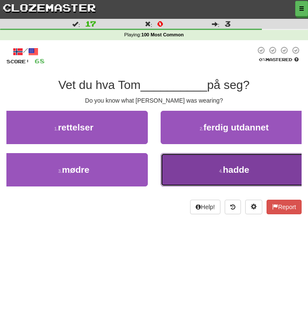
click at [185, 167] on button "4 . hadde" at bounding box center [235, 169] width 148 height 33
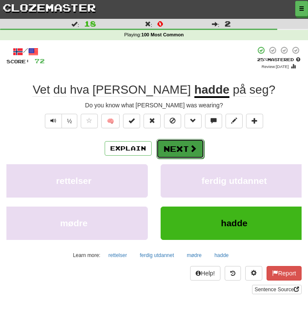
click at [175, 155] on button "Next" at bounding box center [180, 149] width 48 height 20
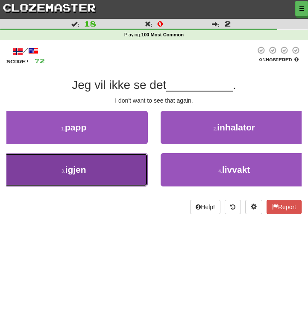
click at [128, 172] on button "3 . igjen" at bounding box center [74, 169] width 148 height 33
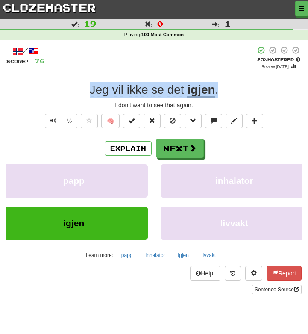
drag, startPoint x: 220, startPoint y: 92, endPoint x: 89, endPoint y: 94, distance: 130.8
click at [89, 94] on div "Jeg vil ikke se det igjen ." at bounding box center [153, 89] width 295 height 15
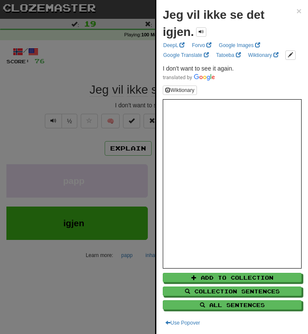
click at [55, 79] on div at bounding box center [154, 167] width 308 height 334
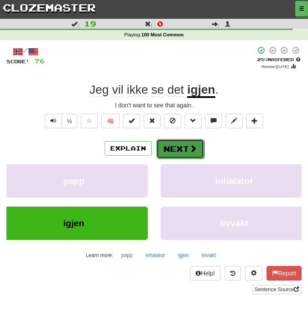
click at [183, 145] on button "Next" at bounding box center [180, 149] width 48 height 20
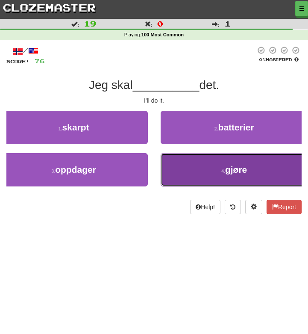
click at [198, 173] on button "4 . gjøre" at bounding box center [235, 169] width 148 height 33
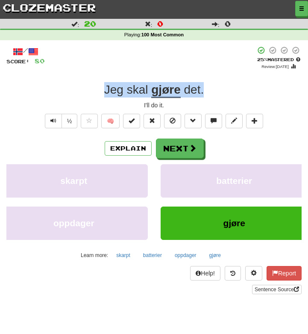
drag, startPoint x: 206, startPoint y: 88, endPoint x: 94, endPoint y: 85, distance: 111.1
click at [94, 85] on div "Jeg skal gjøre det ." at bounding box center [153, 89] width 295 height 15
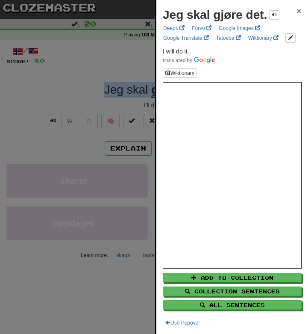
click at [298, 12] on span "×" at bounding box center [299, 11] width 5 height 10
click at [298, 12] on div "Jeg skal gjøre det. ×" at bounding box center [232, 14] width 139 height 17
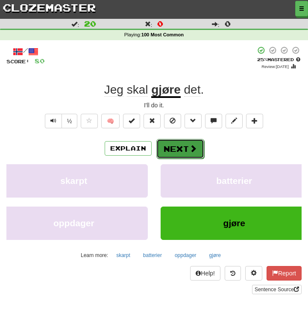
click at [189, 144] on span at bounding box center [193, 148] width 8 height 8
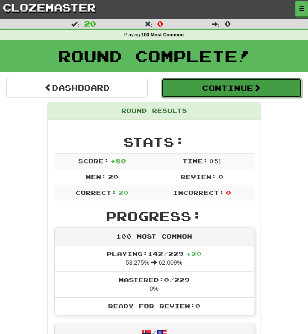
click at [206, 95] on button "Continue" at bounding box center [231, 88] width 141 height 20
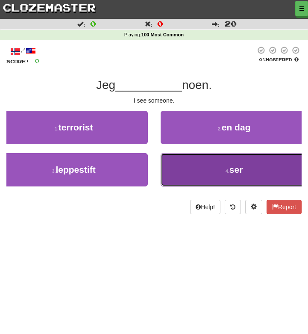
click at [204, 173] on button "4 . ser" at bounding box center [235, 169] width 148 height 33
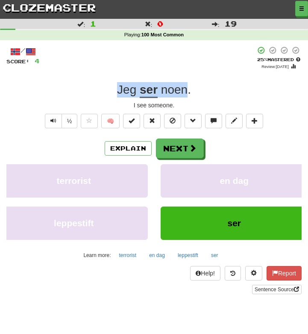
drag, startPoint x: 188, startPoint y: 89, endPoint x: 110, endPoint y: 90, distance: 77.8
click at [110, 90] on div "Jeg ser noen ." at bounding box center [153, 89] width 295 height 15
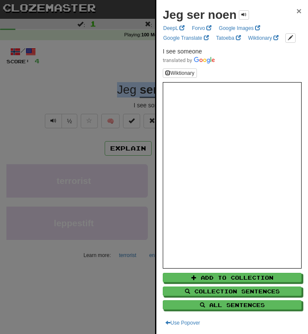
click at [298, 9] on span "×" at bounding box center [299, 11] width 5 height 10
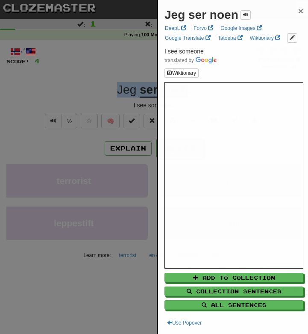
click at [298, 9] on div "Jeg ser noen ×" at bounding box center [234, 14] width 139 height 17
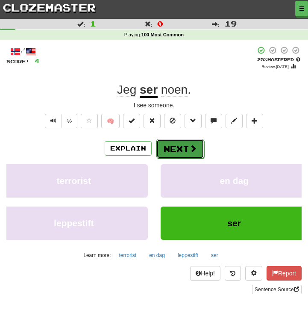
click at [192, 146] on span at bounding box center [193, 148] width 8 height 8
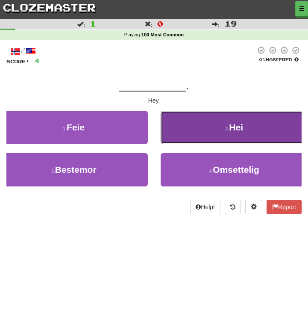
click at [242, 129] on span "Hei" at bounding box center [236, 127] width 14 height 10
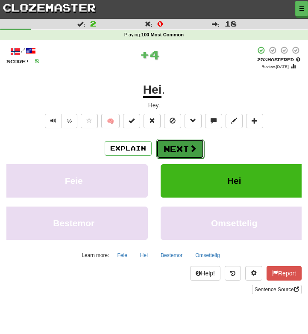
click at [179, 149] on button "Next" at bounding box center [180, 149] width 48 height 20
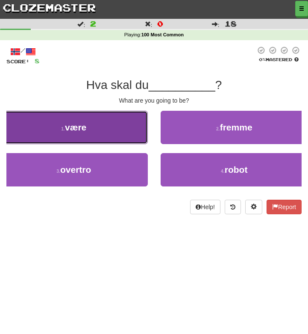
click at [118, 134] on button "1 . være" at bounding box center [74, 127] width 148 height 33
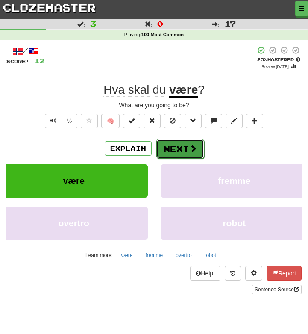
click at [176, 153] on button "Next" at bounding box center [180, 149] width 48 height 20
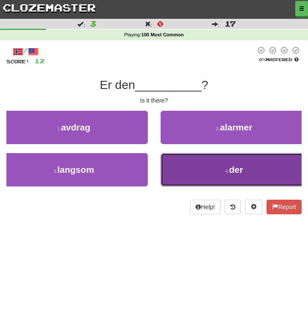
click at [221, 176] on button "4 . der" at bounding box center [235, 169] width 148 height 33
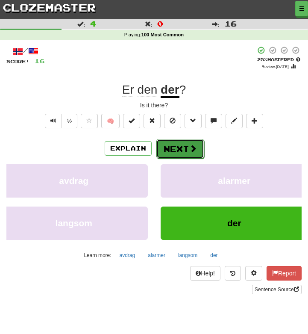
click at [184, 148] on button "Next" at bounding box center [180, 149] width 48 height 20
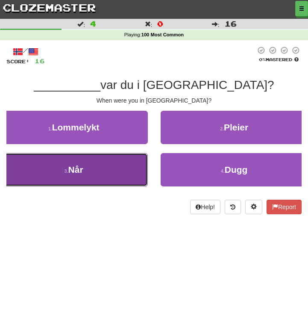
click at [112, 171] on button "3 . Når" at bounding box center [74, 169] width 148 height 33
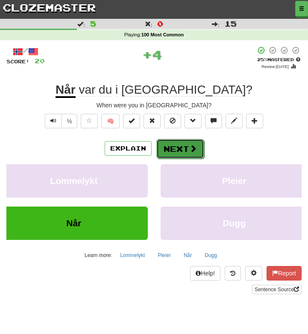
click at [176, 156] on button "Next" at bounding box center [180, 149] width 48 height 20
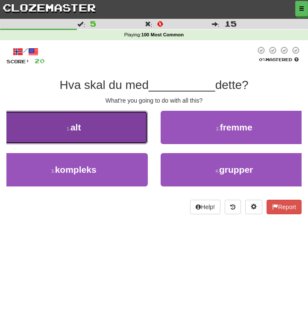
click at [118, 140] on button "1 . alt" at bounding box center [74, 127] width 148 height 33
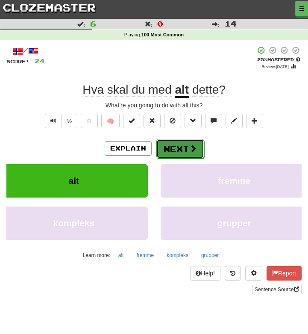
click at [181, 156] on button "Next" at bounding box center [180, 149] width 48 height 20
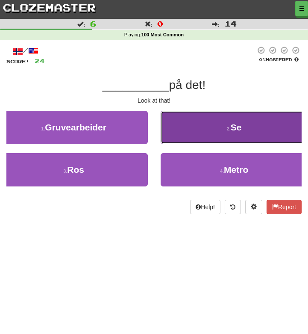
click at [215, 136] on button "2 . Se" at bounding box center [235, 127] width 148 height 33
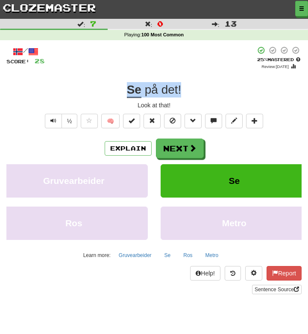
drag, startPoint x: 186, startPoint y: 89, endPoint x: 66, endPoint y: 88, distance: 120.5
click at [66, 88] on div "Se på det !" at bounding box center [153, 89] width 295 height 15
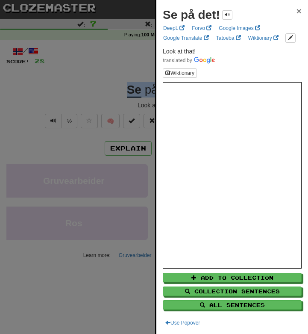
click at [299, 9] on span "×" at bounding box center [299, 11] width 5 height 10
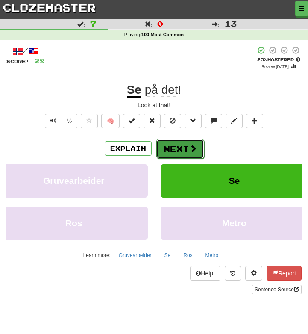
click at [191, 147] on span at bounding box center [193, 148] width 8 height 8
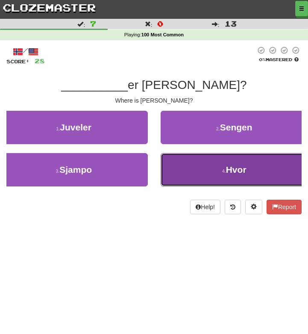
click at [220, 167] on button "4 . Hvor" at bounding box center [235, 169] width 148 height 33
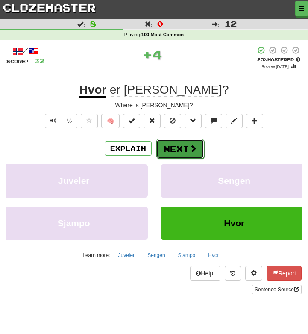
click at [179, 155] on button "Next" at bounding box center [180, 149] width 48 height 20
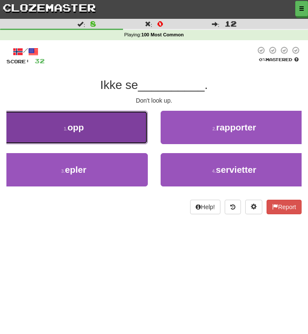
click at [134, 135] on button "1 . opp" at bounding box center [74, 127] width 148 height 33
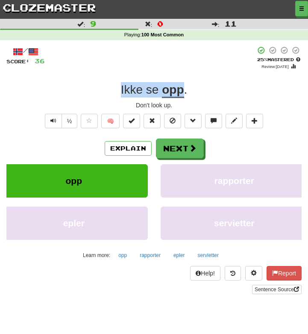
drag, startPoint x: 185, startPoint y: 87, endPoint x: 107, endPoint y: 87, distance: 78.2
click at [107, 87] on div "Ikke se opp ." at bounding box center [153, 89] width 295 height 15
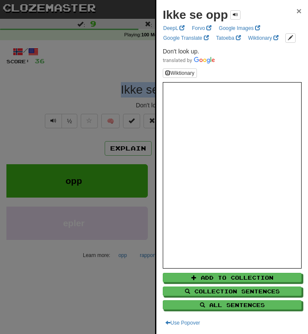
click at [299, 12] on span "×" at bounding box center [299, 11] width 5 height 10
click at [299, 12] on div "Ikke se opp ×" at bounding box center [232, 14] width 139 height 17
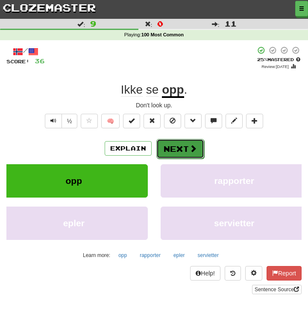
click at [177, 149] on button "Next" at bounding box center [180, 149] width 48 height 20
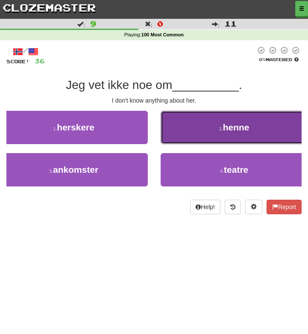
click at [217, 136] on button "2 . henne" at bounding box center [235, 127] width 148 height 33
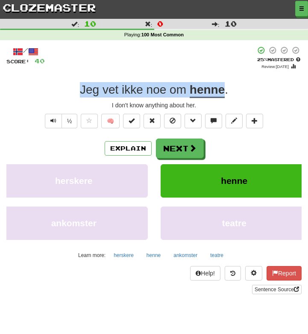
drag, startPoint x: 226, startPoint y: 86, endPoint x: 75, endPoint y: 85, distance: 151.7
click at [75, 85] on div "Jeg vet ikke noe om henne ." at bounding box center [153, 89] width 295 height 15
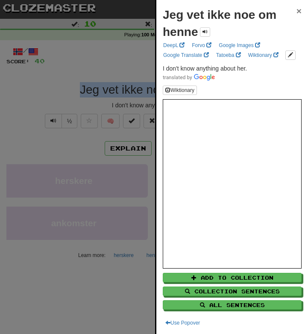
click at [299, 13] on span "×" at bounding box center [299, 11] width 5 height 10
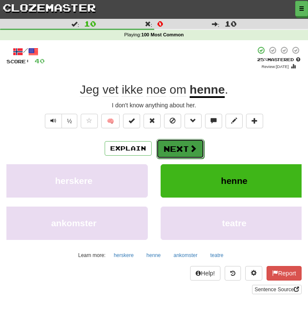
click at [189, 151] on span at bounding box center [193, 148] width 8 height 8
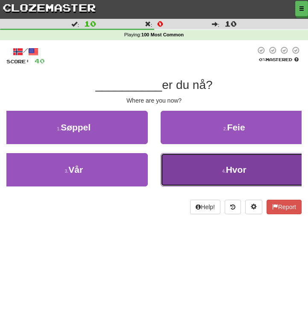
click at [191, 167] on button "4 . Hvor" at bounding box center [235, 169] width 148 height 33
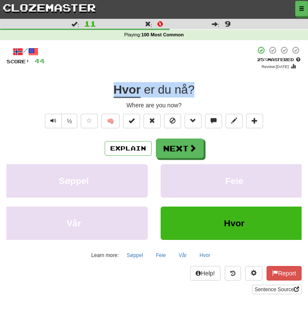
drag, startPoint x: 197, startPoint y: 89, endPoint x: 109, endPoint y: 85, distance: 88.5
click at [109, 85] on div "Hvor er du nå ?" at bounding box center [153, 89] width 295 height 15
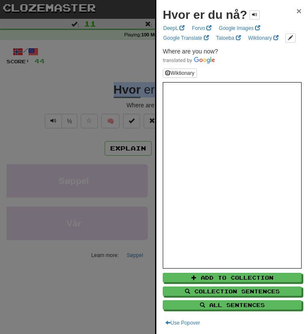
click at [300, 12] on span "×" at bounding box center [299, 11] width 5 height 10
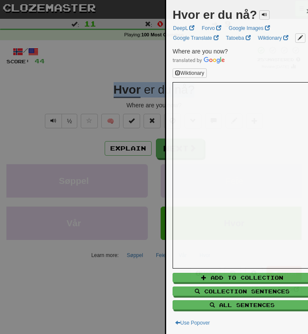
click at [300, 12] on div "Hvor er du nå? ×" at bounding box center [242, 14] width 139 height 17
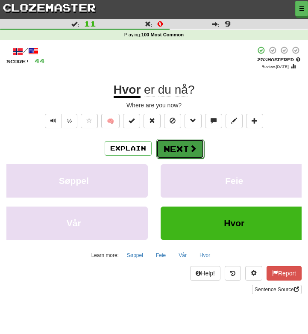
click at [188, 148] on button "Next" at bounding box center [180, 149] width 48 height 20
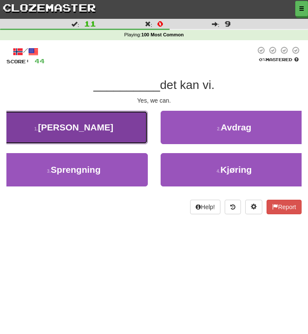
click at [105, 124] on button "1 . Ja" at bounding box center [74, 127] width 148 height 33
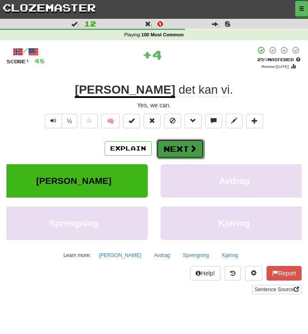
click at [182, 150] on button "Next" at bounding box center [180, 149] width 48 height 20
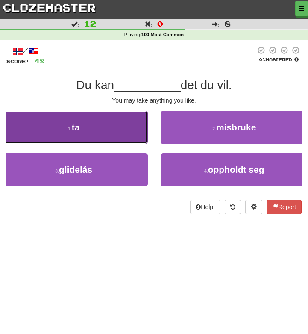
click at [133, 133] on button "1 . ta" at bounding box center [74, 127] width 148 height 33
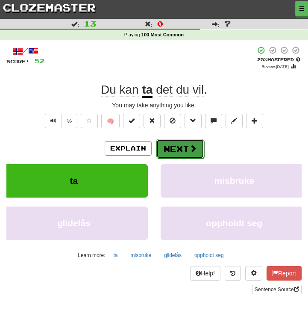
click at [180, 151] on button "Next" at bounding box center [180, 149] width 48 height 20
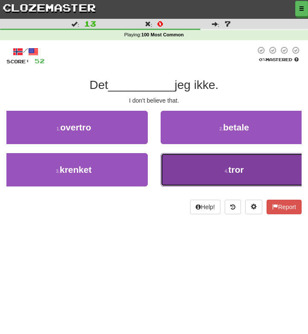
click at [217, 173] on button "4 . tror" at bounding box center [235, 169] width 148 height 33
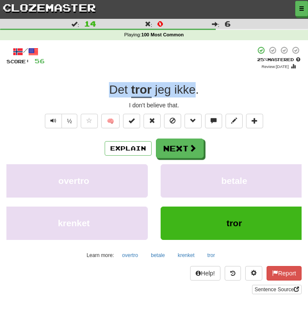
drag, startPoint x: 196, startPoint y: 85, endPoint x: 97, endPoint y: 83, distance: 98.7
click at [97, 83] on div "Det tror jeg ikke ." at bounding box center [153, 89] width 295 height 15
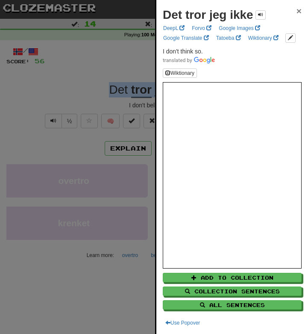
click at [299, 9] on span "×" at bounding box center [299, 11] width 5 height 10
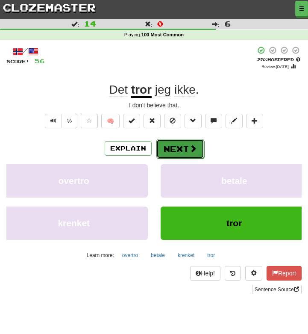
click at [178, 146] on button "Next" at bounding box center [180, 149] width 48 height 20
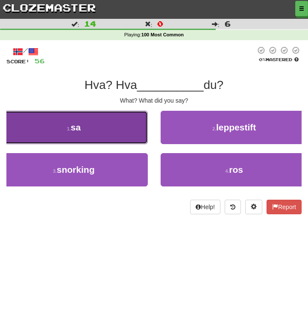
click at [124, 129] on button "1 . sa" at bounding box center [74, 127] width 148 height 33
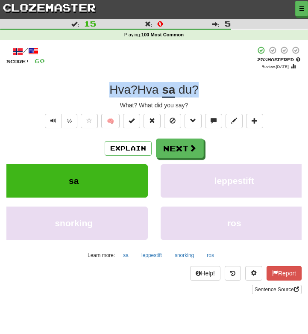
drag, startPoint x: 199, startPoint y: 88, endPoint x: 82, endPoint y: 80, distance: 117.4
click at [82, 80] on div "/ Score: 60 + 4 25 % Mastered Review: 2025-10-15 Hva ? Hva sa du ? What? What d…" at bounding box center [153, 170] width 295 height 248
click at [194, 147] on span at bounding box center [193, 148] width 8 height 8
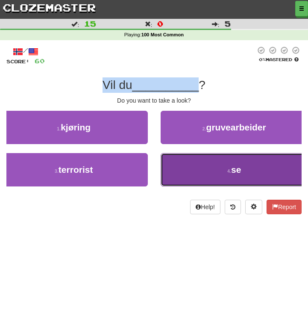
click at [214, 179] on button "4 . se" at bounding box center [235, 169] width 148 height 33
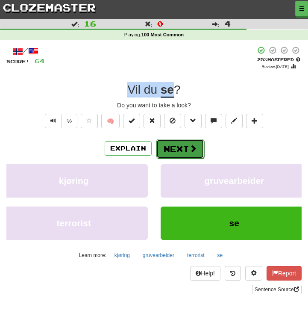
click at [193, 152] on span at bounding box center [193, 148] width 8 height 8
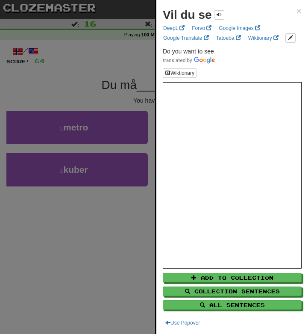
click at [302, 9] on div "Vil du se × DeepL Forvo Google Images Google Translate Tatoeba Wiktionary Do yo…" at bounding box center [232, 167] width 152 height 334
click at [300, 10] on span "×" at bounding box center [299, 11] width 5 height 10
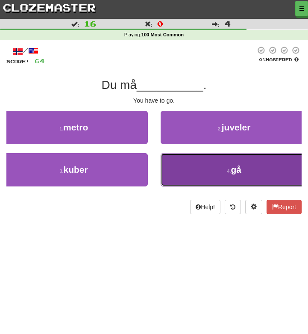
click at [209, 173] on button "4 . gå" at bounding box center [235, 169] width 148 height 33
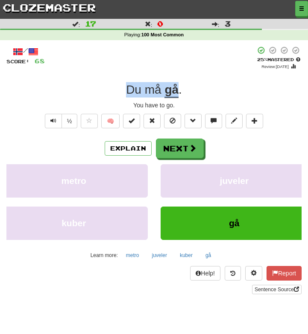
drag, startPoint x: 179, startPoint y: 83, endPoint x: 114, endPoint y: 82, distance: 65.8
click at [114, 82] on div "Du må gå ." at bounding box center [153, 89] width 295 height 15
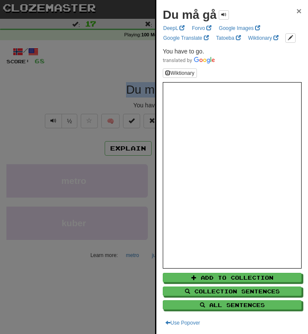
click at [300, 12] on span "×" at bounding box center [299, 11] width 5 height 10
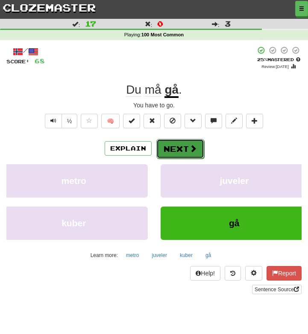
click at [188, 146] on button "Next" at bounding box center [180, 149] width 48 height 20
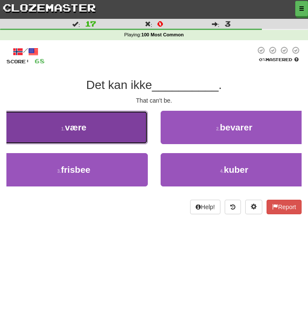
click at [121, 133] on button "1 . være" at bounding box center [74, 127] width 148 height 33
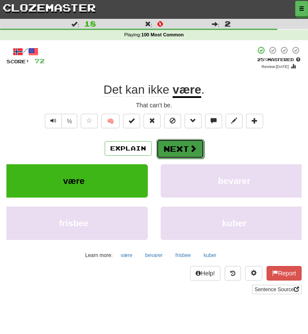
click at [176, 153] on button "Next" at bounding box center [180, 149] width 48 height 20
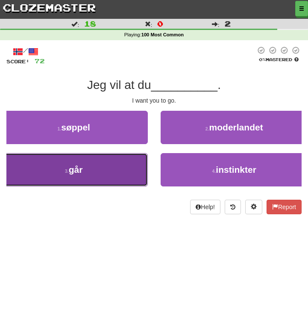
click at [110, 171] on button "3 . går" at bounding box center [74, 169] width 148 height 33
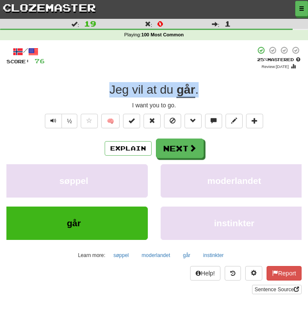
drag, startPoint x: 197, startPoint y: 86, endPoint x: 86, endPoint y: 81, distance: 111.2
click at [86, 81] on div "/ Score: 76 + 4 25 % Mastered Review: 2025-10-15 Jeg vil at du går . I want you…" at bounding box center [153, 170] width 295 height 248
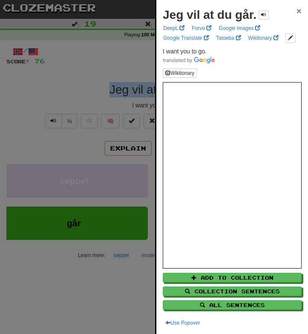
click at [300, 9] on span "×" at bounding box center [299, 11] width 5 height 10
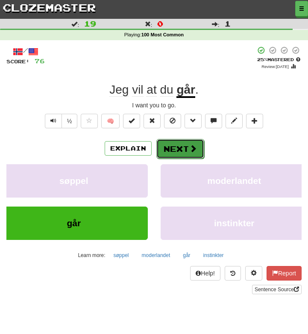
click at [166, 153] on button "Next" at bounding box center [180, 149] width 48 height 20
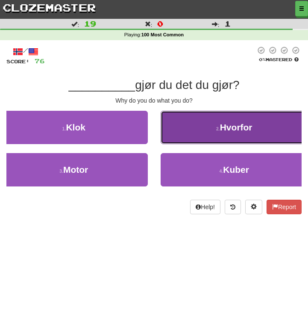
click at [206, 125] on button "2 . Hvorfor" at bounding box center [235, 127] width 148 height 33
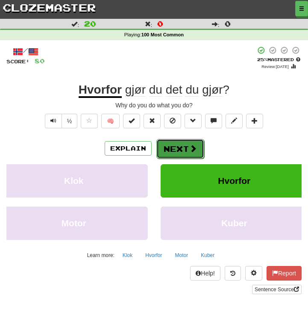
click at [190, 144] on span at bounding box center [193, 148] width 8 height 8
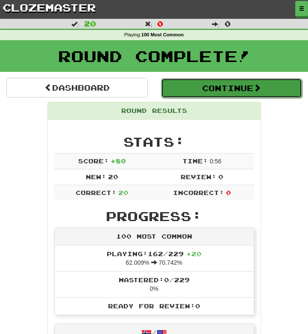
click at [224, 90] on button "Continue" at bounding box center [231, 88] width 141 height 20
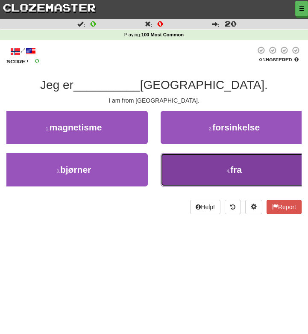
click at [209, 182] on button "4 . fra" at bounding box center [235, 169] width 148 height 33
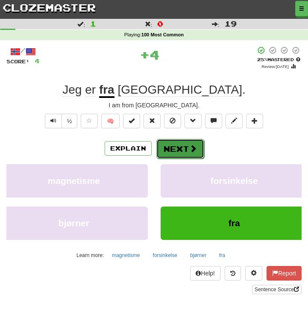
click at [176, 146] on button "Next" at bounding box center [180, 149] width 48 height 20
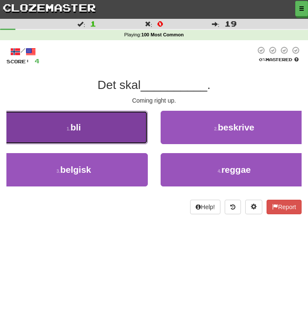
click at [127, 131] on button "1 . bli" at bounding box center [74, 127] width 148 height 33
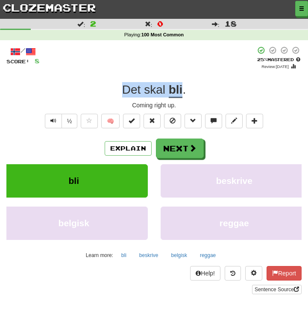
drag, startPoint x: 182, startPoint y: 84, endPoint x: 94, endPoint y: 87, distance: 88.5
click at [94, 87] on div "Det skal bli ." at bounding box center [153, 89] width 295 height 15
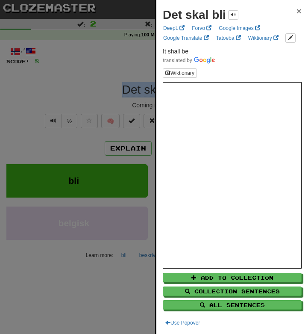
click at [299, 10] on span "×" at bounding box center [299, 11] width 5 height 10
click at [299, 10] on div "Det skal bli ×" at bounding box center [232, 14] width 139 height 17
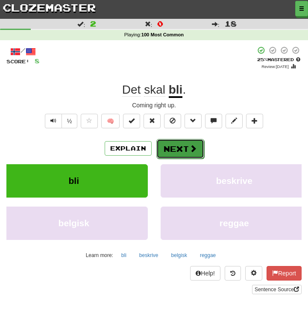
click at [186, 153] on button "Next" at bounding box center [180, 149] width 48 height 20
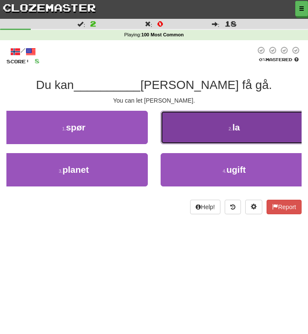
click at [223, 129] on button "2 . la" at bounding box center [235, 127] width 148 height 33
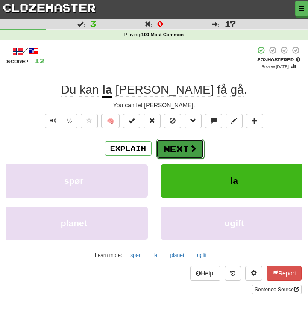
click at [188, 141] on button "Next" at bounding box center [180, 149] width 48 height 20
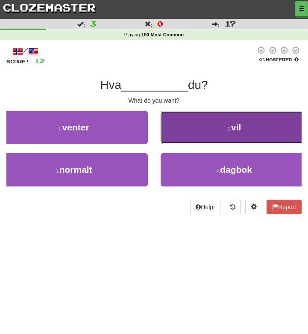
click at [206, 133] on button "2 . vil" at bounding box center [235, 127] width 148 height 33
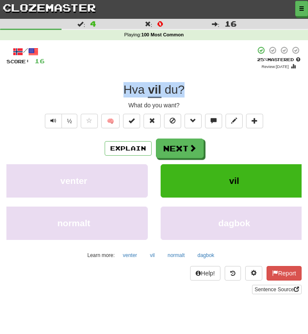
drag, startPoint x: 187, startPoint y: 88, endPoint x: 114, endPoint y: 84, distance: 72.7
click at [114, 84] on div "Hva vil du ?" at bounding box center [153, 89] width 295 height 15
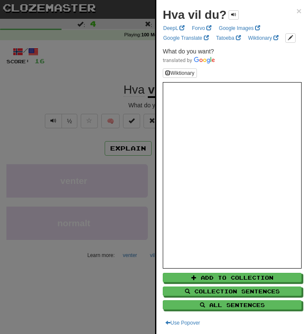
click at [106, 85] on div at bounding box center [154, 167] width 308 height 334
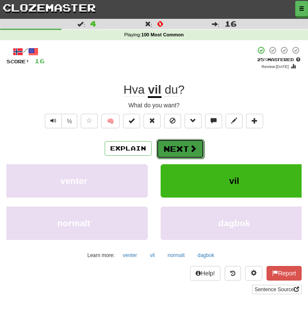
click at [191, 149] on span at bounding box center [193, 148] width 8 height 8
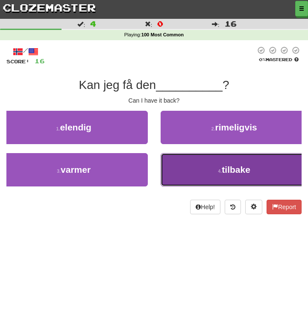
click at [209, 171] on button "4 . tilbake" at bounding box center [235, 169] width 148 height 33
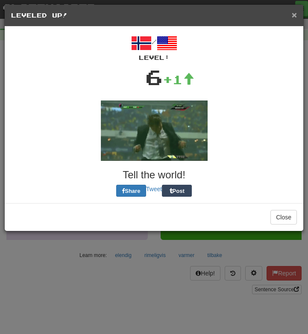
click at [294, 17] on span "×" at bounding box center [294, 15] width 5 height 10
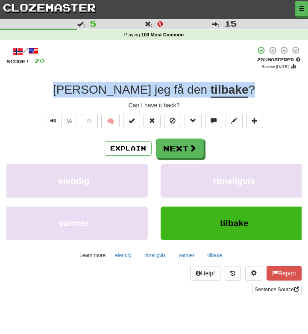
drag, startPoint x: 219, startPoint y: 85, endPoint x: 80, endPoint y: 79, distance: 139.0
click at [80, 79] on div "/ Score: 20 + 4 25 % Mastered Review: 2025-10-15 Kan jeg få den tilbake ? Can I…" at bounding box center [153, 170] width 295 height 248
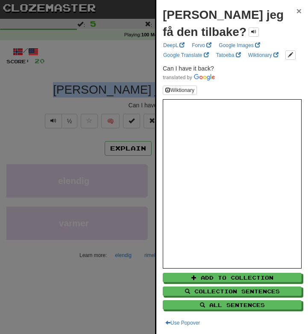
click at [298, 12] on span "×" at bounding box center [299, 11] width 5 height 10
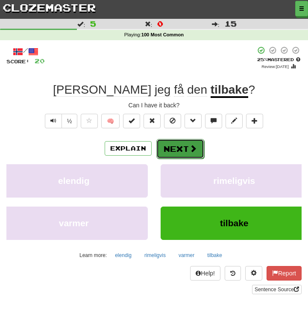
click at [184, 147] on button "Next" at bounding box center [180, 149] width 48 height 20
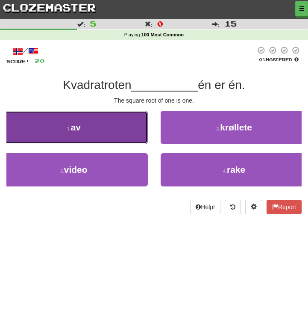
click at [99, 132] on button "1 . av" at bounding box center [74, 127] width 148 height 33
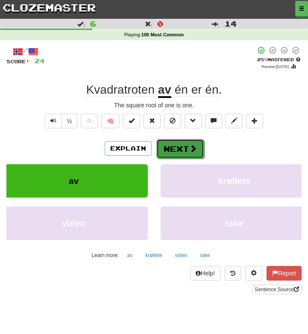
click at [178, 142] on button "Next" at bounding box center [180, 149] width 48 height 20
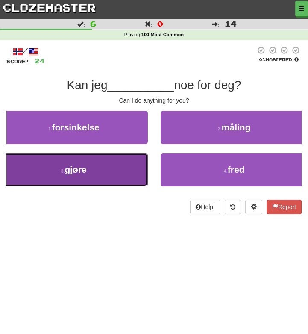
click at [109, 168] on button "3 . gjøre" at bounding box center [74, 169] width 148 height 33
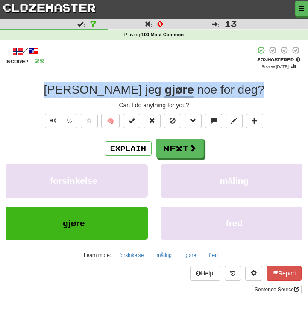
drag, startPoint x: 228, startPoint y: 86, endPoint x: 51, endPoint y: 82, distance: 176.9
click at [51, 82] on div "Kan jeg gjøre noe for deg ?" at bounding box center [153, 89] width 295 height 15
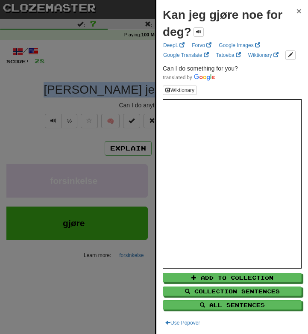
click at [298, 10] on span "×" at bounding box center [299, 11] width 5 height 10
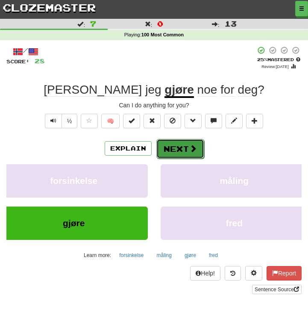
click at [189, 147] on span at bounding box center [193, 148] width 8 height 8
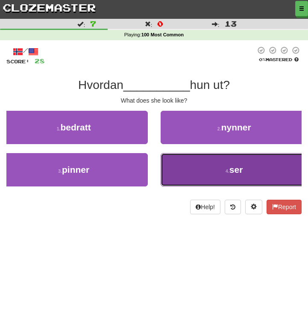
click at [209, 173] on button "4 . ser" at bounding box center [235, 169] width 148 height 33
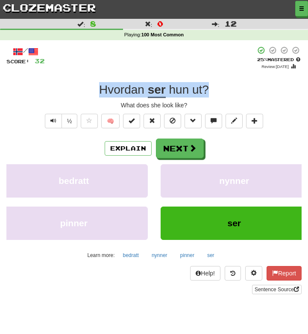
drag, startPoint x: 212, startPoint y: 88, endPoint x: 90, endPoint y: 85, distance: 121.4
click at [90, 85] on div "Hvordan ser hun ut ?" at bounding box center [153, 89] width 295 height 15
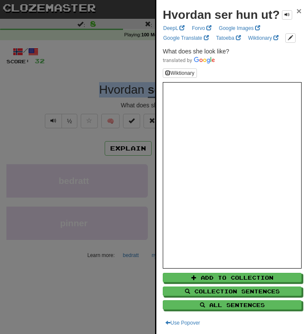
click at [297, 10] on span "×" at bounding box center [299, 11] width 5 height 10
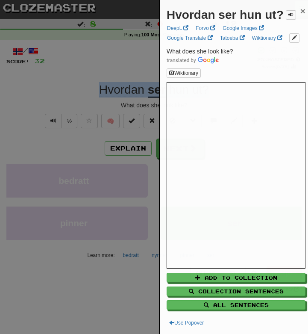
click at [297, 10] on div "Hvordan ser hun ut? ×" at bounding box center [236, 14] width 139 height 17
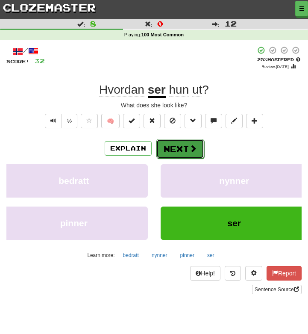
click at [185, 150] on button "Next" at bounding box center [180, 149] width 48 height 20
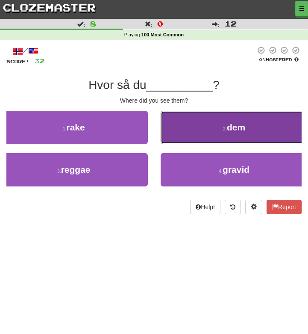
click at [230, 132] on span "dem" at bounding box center [236, 127] width 18 height 10
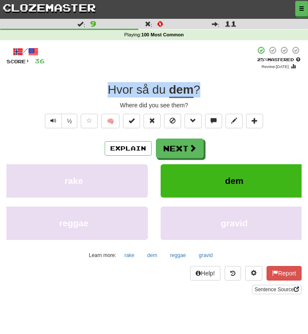
drag, startPoint x: 202, startPoint y: 86, endPoint x: 92, endPoint y: 84, distance: 109.8
click at [92, 84] on div "Hvor så du dem ?" at bounding box center [153, 89] width 295 height 15
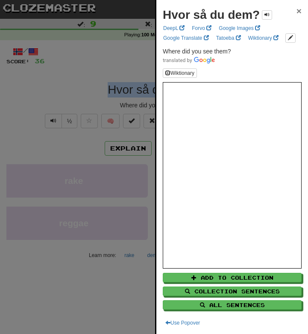
click at [299, 12] on span "×" at bounding box center [299, 11] width 5 height 10
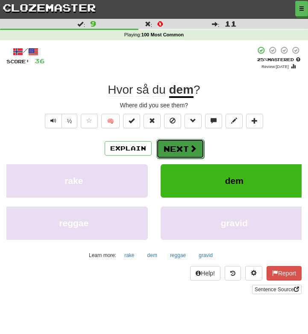
click at [182, 151] on button "Next" at bounding box center [180, 149] width 48 height 20
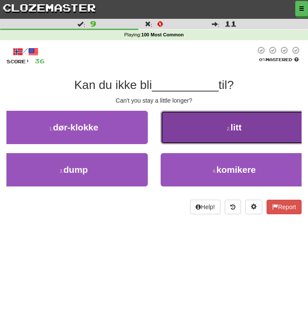
click at [233, 129] on span "litt" at bounding box center [236, 127] width 11 height 10
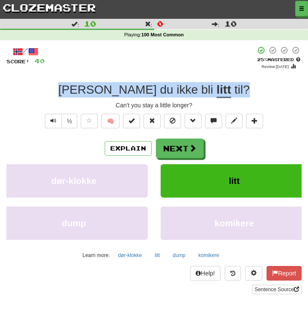
drag, startPoint x: 212, startPoint y: 89, endPoint x: 77, endPoint y: 92, distance: 134.6
click at [77, 92] on div "Kan du ikke bli litt til ?" at bounding box center [153, 89] width 295 height 15
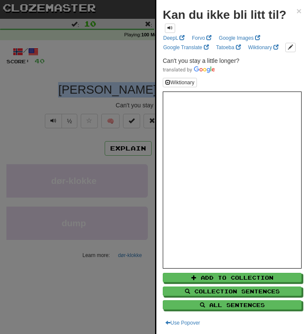
click at [35, 76] on div at bounding box center [154, 167] width 308 height 334
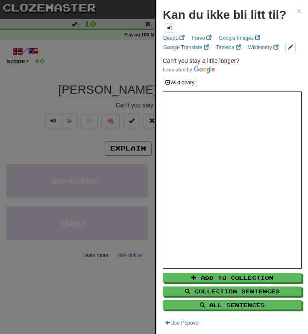
click at [35, 76] on div at bounding box center [154, 167] width 308 height 334
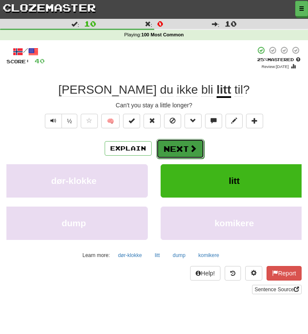
click at [178, 150] on button "Next" at bounding box center [180, 149] width 48 height 20
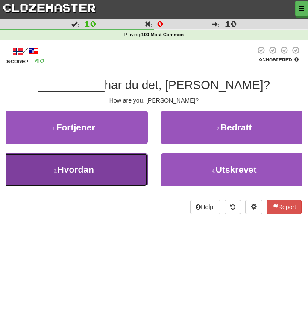
click at [118, 168] on button "3 . Hvordan" at bounding box center [74, 169] width 148 height 33
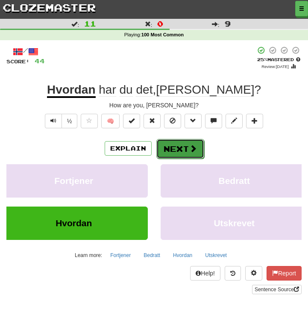
click at [182, 151] on button "Next" at bounding box center [180, 149] width 48 height 20
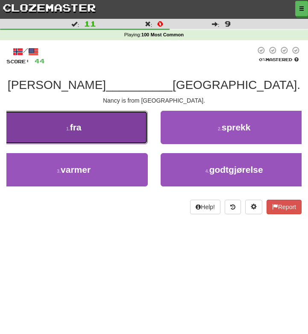
click at [121, 131] on button "1 . fra" at bounding box center [74, 127] width 148 height 33
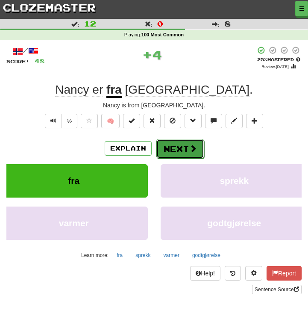
click at [182, 150] on button "Next" at bounding box center [180, 149] width 48 height 20
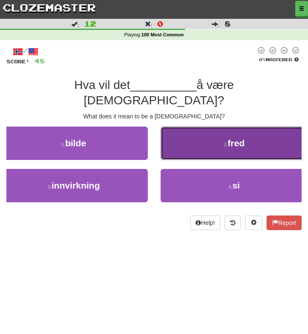
click at [229, 138] on span "fred" at bounding box center [236, 143] width 17 height 10
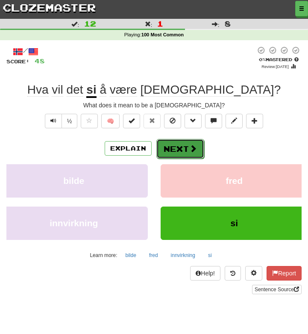
click at [189, 152] on span at bounding box center [193, 148] width 8 height 8
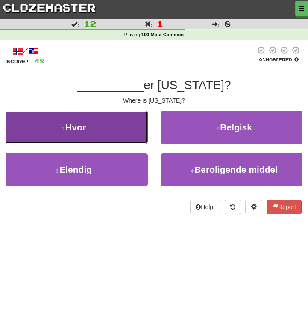
click at [114, 127] on button "1 . Hvor" at bounding box center [74, 127] width 148 height 33
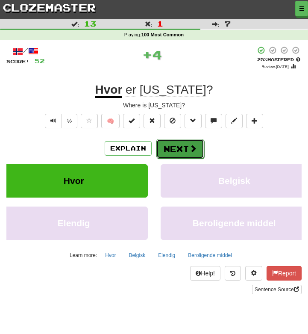
click at [175, 152] on button "Next" at bounding box center [180, 149] width 48 height 20
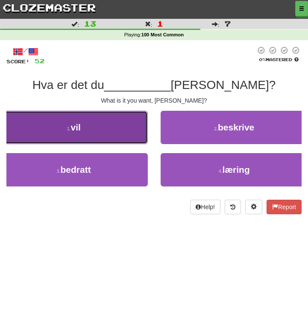
click at [112, 126] on button "1 . vil" at bounding box center [74, 127] width 148 height 33
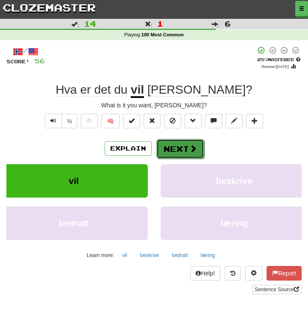
click at [175, 147] on button "Next" at bounding box center [180, 149] width 48 height 20
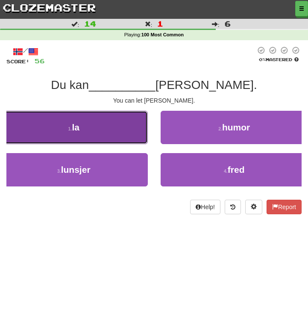
click at [136, 131] on button "1 . la" at bounding box center [74, 127] width 148 height 33
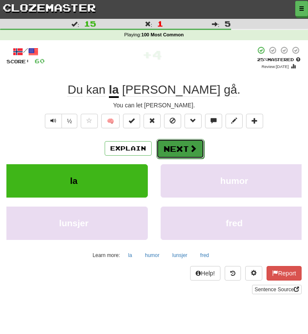
click at [181, 156] on button "Next" at bounding box center [180, 149] width 48 height 20
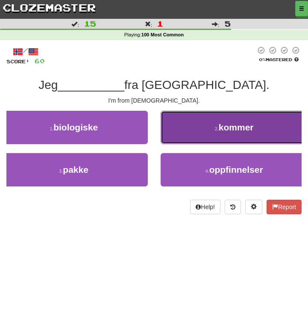
click at [200, 126] on button "2 . kommer" at bounding box center [235, 127] width 148 height 33
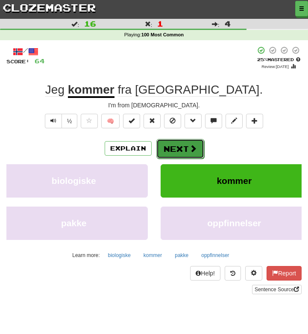
click at [182, 145] on button "Next" at bounding box center [180, 149] width 48 height 20
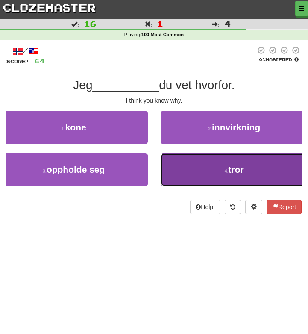
click at [206, 169] on button "4 . tror" at bounding box center [235, 169] width 148 height 33
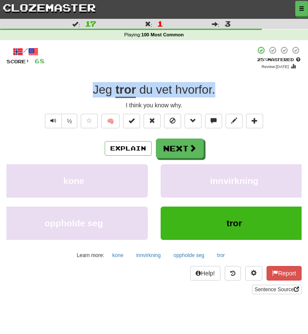
drag, startPoint x: 215, startPoint y: 86, endPoint x: 92, endPoint y: 77, distance: 123.4
click at [92, 77] on div "/ Score: 68 + 4 25 % Mastered Review: 2025-10-15 Jeg tror du vet hvorfor . I th…" at bounding box center [153, 170] width 295 height 248
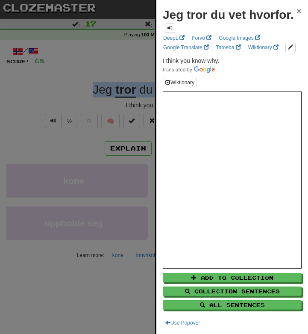
click at [297, 11] on span "×" at bounding box center [299, 11] width 5 height 10
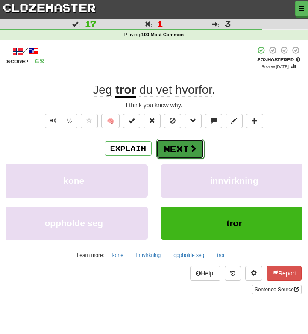
click at [180, 150] on button "Next" at bounding box center [180, 149] width 48 height 20
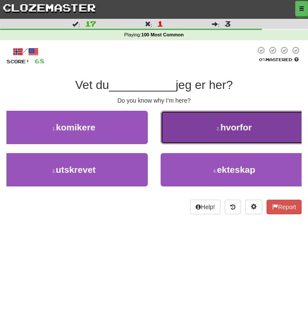
click at [222, 127] on span "hvorfor" at bounding box center [236, 127] width 32 height 10
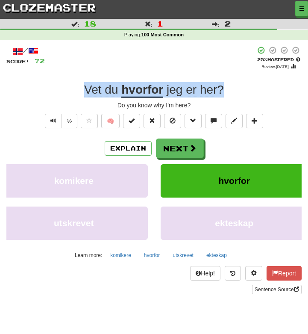
drag, startPoint x: 224, startPoint y: 89, endPoint x: 79, endPoint y: 87, distance: 145.3
click at [79, 87] on div "Vet du hvorfor jeg er her ?" at bounding box center [153, 89] width 295 height 15
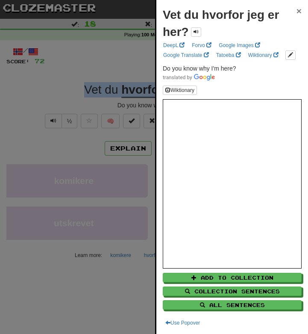
click at [299, 14] on span "×" at bounding box center [299, 11] width 5 height 10
click at [299, 14] on div "Vet du hvorfor jeg er her? ×" at bounding box center [232, 23] width 139 height 34
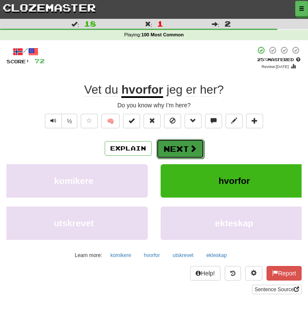
click at [182, 147] on button "Next" at bounding box center [180, 149] width 48 height 20
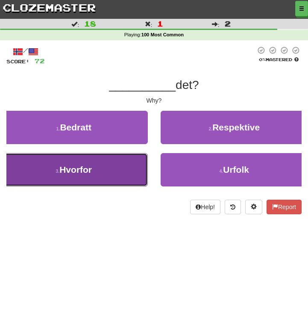
click at [118, 170] on button "3 . Hvorfor" at bounding box center [74, 169] width 148 height 33
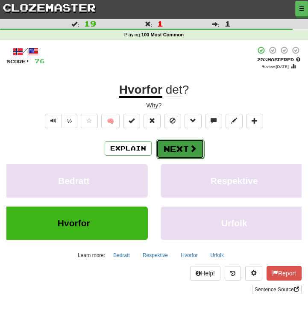
click at [185, 147] on button "Next" at bounding box center [180, 149] width 48 height 20
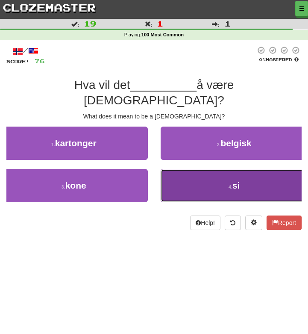
click at [200, 169] on button "4 . si" at bounding box center [235, 185] width 148 height 33
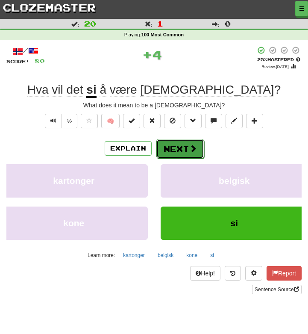
click at [184, 148] on button "Next" at bounding box center [180, 149] width 48 height 20
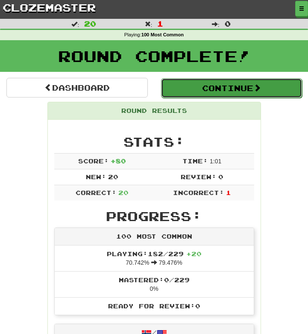
click at [224, 89] on button "Continue" at bounding box center [231, 88] width 141 height 20
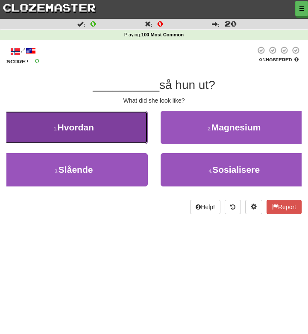
click at [125, 115] on button "1 . Hvordan" at bounding box center [74, 127] width 148 height 33
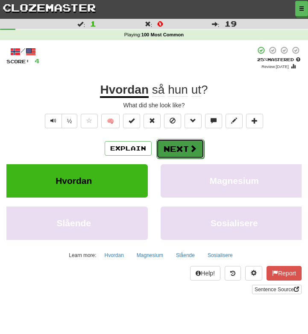
click at [186, 152] on button "Next" at bounding box center [180, 149] width 48 height 20
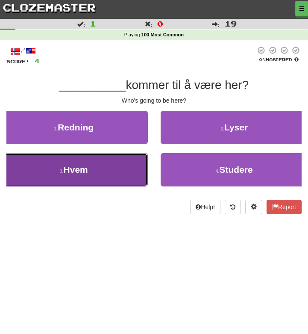
click at [86, 176] on button "3 . Hvem" at bounding box center [74, 169] width 148 height 33
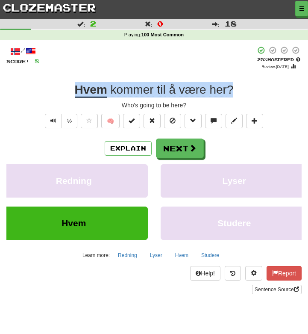
drag, startPoint x: 235, startPoint y: 87, endPoint x: 61, endPoint y: 82, distance: 174.4
click at [61, 82] on div "Hvem kommer til å være her ?" at bounding box center [153, 89] width 295 height 15
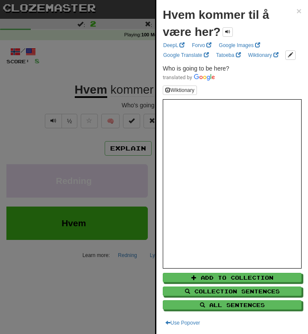
click at [44, 90] on div at bounding box center [154, 167] width 308 height 334
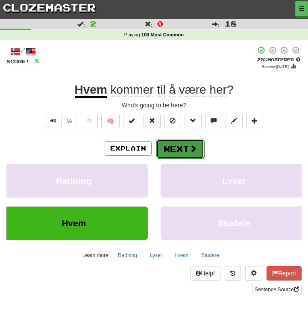
click at [173, 154] on button "Next" at bounding box center [180, 149] width 48 height 20
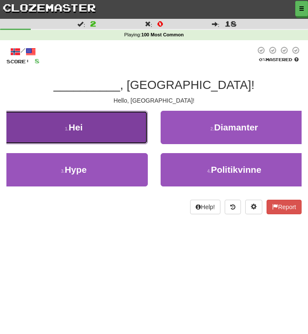
click at [123, 136] on button "1 . Hei" at bounding box center [74, 127] width 148 height 33
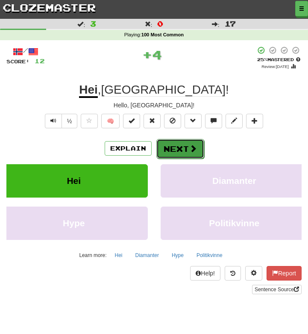
click at [170, 150] on button "Next" at bounding box center [180, 149] width 48 height 20
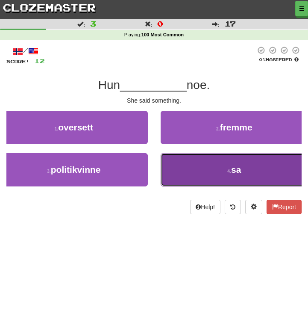
click at [207, 170] on button "4 . sa" at bounding box center [235, 169] width 148 height 33
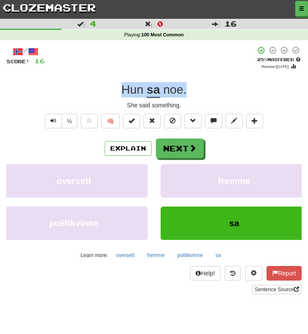
drag, startPoint x: 185, startPoint y: 85, endPoint x: 92, endPoint y: 82, distance: 93.2
click at [92, 82] on div "Hun sa noe ." at bounding box center [153, 89] width 295 height 15
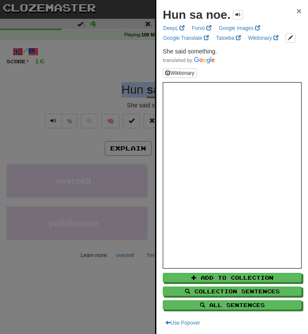
click at [300, 9] on span "×" at bounding box center [299, 11] width 5 height 10
click at [300, 9] on div "Hun sa noe. ×" at bounding box center [232, 14] width 139 height 17
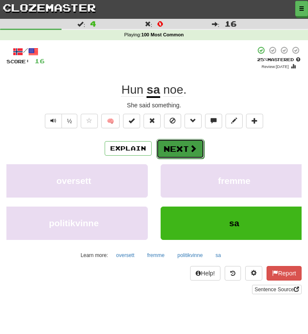
click at [185, 148] on button "Next" at bounding box center [180, 149] width 48 height 20
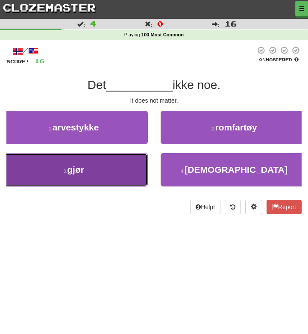
click at [130, 167] on button "3 . gjør" at bounding box center [74, 169] width 148 height 33
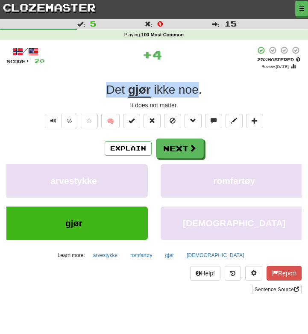
drag, startPoint x: 200, startPoint y: 85, endPoint x: 73, endPoint y: 89, distance: 127.4
click at [73, 89] on div "Det gjør ikke noe ." at bounding box center [153, 89] width 295 height 15
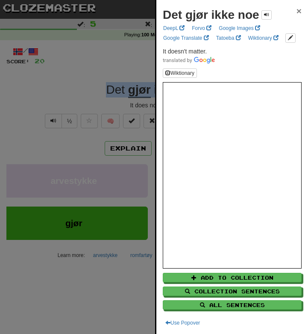
click at [297, 11] on span "×" at bounding box center [299, 11] width 5 height 10
click at [297, 11] on div "Det gjør ikke noe ×" at bounding box center [232, 14] width 139 height 17
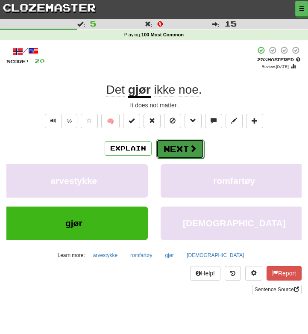
click at [173, 150] on button "Next" at bounding box center [180, 149] width 48 height 20
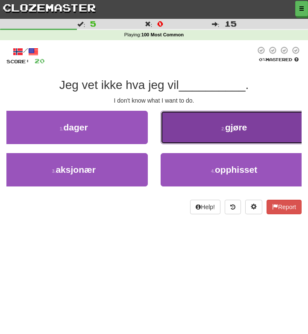
click at [209, 135] on button "2 . gjøre" at bounding box center [235, 127] width 148 height 33
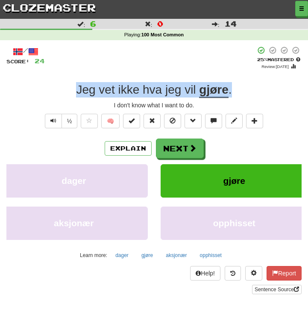
drag, startPoint x: 230, startPoint y: 85, endPoint x: 59, endPoint y: 74, distance: 171.3
click at [59, 74] on div "/ Score: 24 + 4 25 % Mastered Review: 2025-10-15 Jeg vet ikke hva jeg vil gjøre…" at bounding box center [153, 170] width 295 height 248
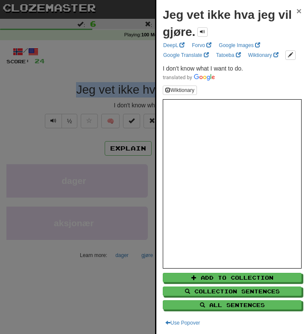
click at [300, 10] on span "×" at bounding box center [299, 11] width 5 height 10
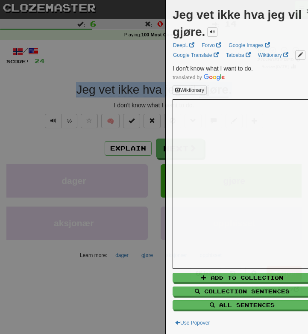
click at [300, 10] on div "Jeg vet ikke hva jeg vil gjøre. ×" at bounding box center [242, 23] width 139 height 34
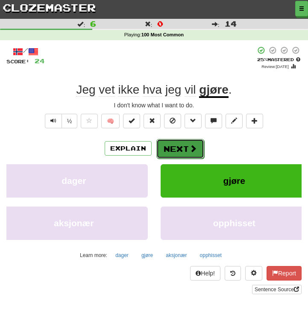
click at [195, 144] on span at bounding box center [193, 148] width 8 height 8
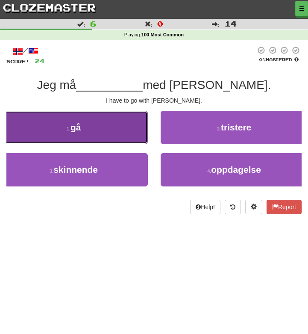
click at [107, 131] on button "1 . gå" at bounding box center [74, 127] width 148 height 33
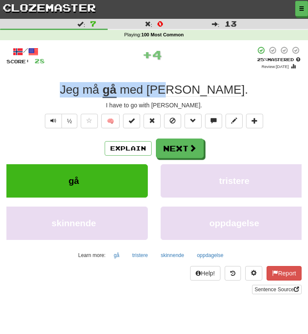
drag, startPoint x: 208, startPoint y: 85, endPoint x: 81, endPoint y: 85, distance: 126.9
click at [81, 85] on div "Jeg må gå med Tom ." at bounding box center [153, 89] width 295 height 15
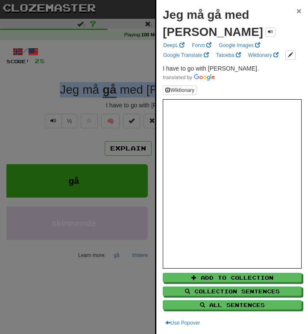
click at [299, 9] on span "×" at bounding box center [299, 11] width 5 height 10
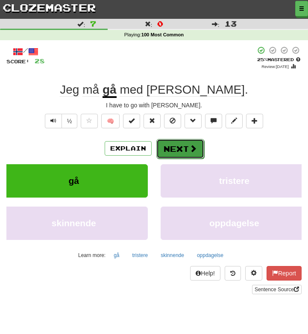
click at [185, 153] on button "Next" at bounding box center [180, 149] width 48 height 20
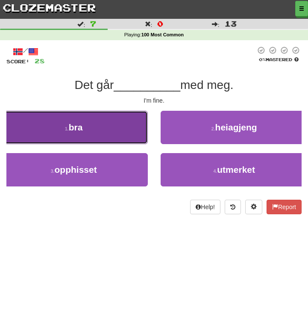
click at [113, 128] on button "1 . bra" at bounding box center [74, 127] width 148 height 33
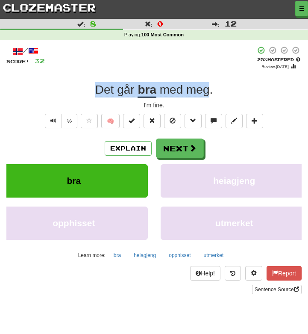
drag, startPoint x: 210, startPoint y: 85, endPoint x: 86, endPoint y: 88, distance: 123.9
click at [86, 88] on div "Det går bra med meg ." at bounding box center [153, 89] width 295 height 15
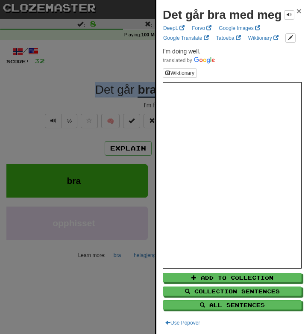
click at [300, 10] on span "×" at bounding box center [299, 11] width 5 height 10
click at [300, 10] on div "Det går bra med meg ×" at bounding box center [232, 14] width 139 height 17
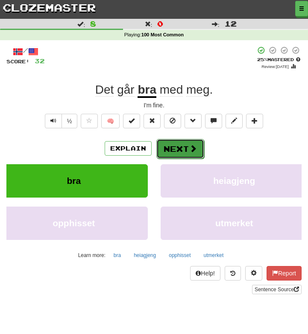
click at [181, 151] on button "Next" at bounding box center [180, 149] width 48 height 20
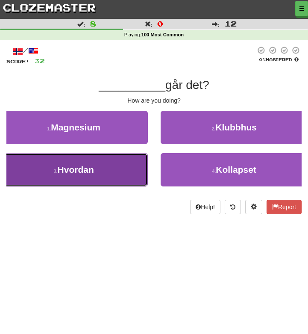
click at [111, 174] on button "3 . Hvordan" at bounding box center [74, 169] width 148 height 33
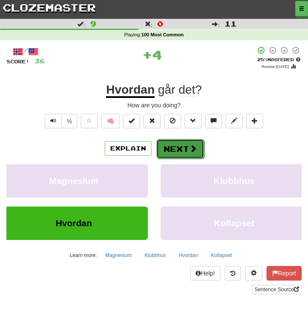
click at [170, 153] on button "Next" at bounding box center [180, 149] width 48 height 20
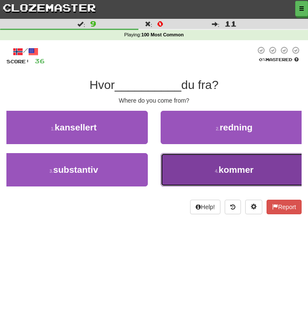
click at [200, 169] on button "4 . kommer" at bounding box center [235, 169] width 148 height 33
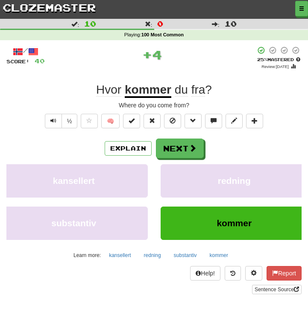
click at [188, 135] on div "/ Score: 40 + 4 25 % Mastered Review: 2025-10-15 Hvor kommer du fra ? Where do …" at bounding box center [153, 170] width 295 height 248
click at [184, 145] on button "Next" at bounding box center [180, 149] width 48 height 20
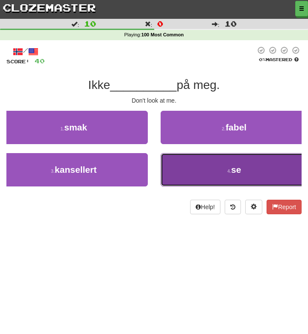
click at [211, 174] on button "4 . se" at bounding box center [235, 169] width 148 height 33
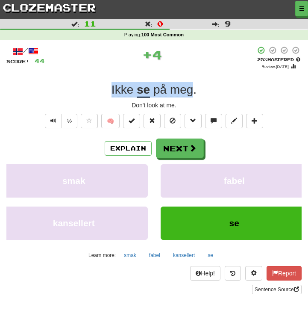
drag, startPoint x: 194, startPoint y: 86, endPoint x: 98, endPoint y: 88, distance: 96.2
click at [98, 88] on div "Ikke se på meg ." at bounding box center [153, 89] width 295 height 15
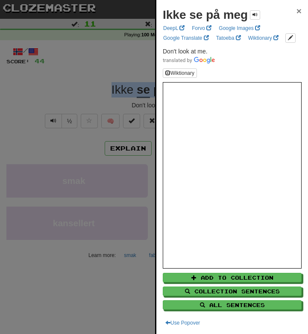
click at [298, 13] on span "×" at bounding box center [299, 11] width 5 height 10
click at [298, 13] on div "Ikke se på meg ×" at bounding box center [232, 14] width 139 height 17
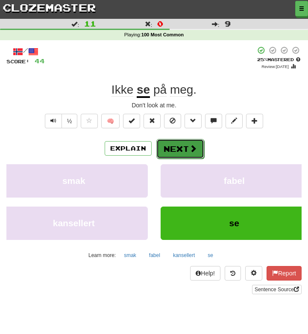
click at [183, 147] on button "Next" at bounding box center [180, 149] width 48 height 20
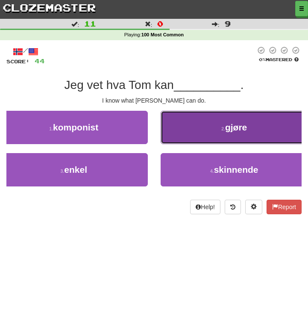
click at [232, 132] on span "gjøre" at bounding box center [236, 127] width 22 height 10
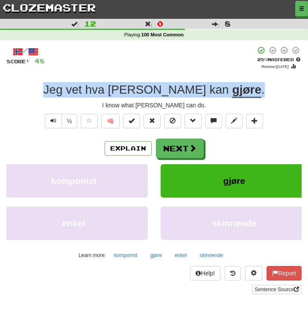
drag, startPoint x: 226, startPoint y: 82, endPoint x: 75, endPoint y: 79, distance: 150.9
click at [75, 79] on div "/ Score: 48 + 4 25 % Mastered Review: 2025-10-15 Jeg vet hva Tom kan gjøre . I …" at bounding box center [153, 170] width 295 height 248
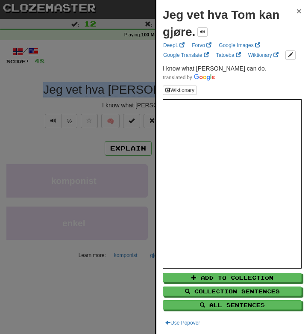
click at [301, 11] on span "×" at bounding box center [299, 11] width 5 height 10
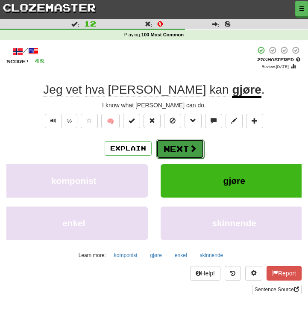
click at [182, 148] on button "Next" at bounding box center [180, 149] width 48 height 20
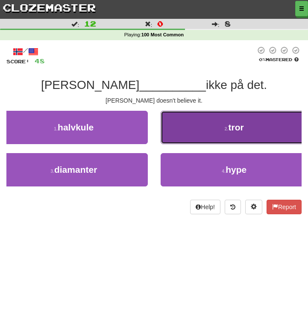
click at [232, 134] on button "2 . tror" at bounding box center [235, 127] width 148 height 33
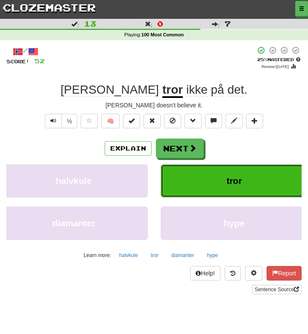
click at [214, 179] on button "tror" at bounding box center [235, 180] width 148 height 33
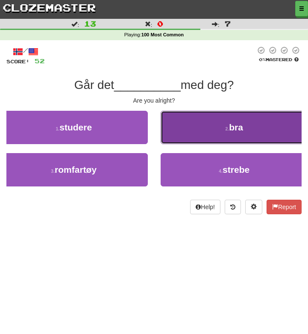
click at [210, 132] on button "2 . bra" at bounding box center [235, 127] width 148 height 33
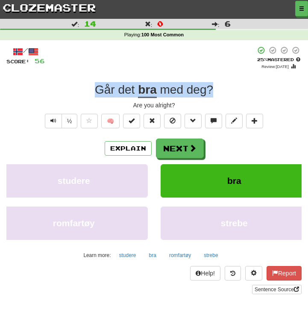
drag, startPoint x: 214, startPoint y: 87, endPoint x: 75, endPoint y: 86, distance: 139.7
click at [75, 86] on div "Går det bra med deg ?" at bounding box center [153, 89] width 295 height 15
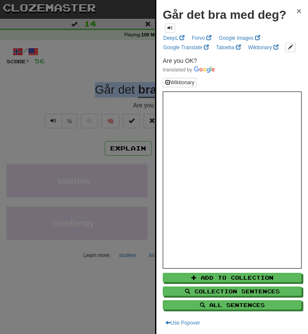
click at [299, 12] on span "×" at bounding box center [299, 11] width 5 height 10
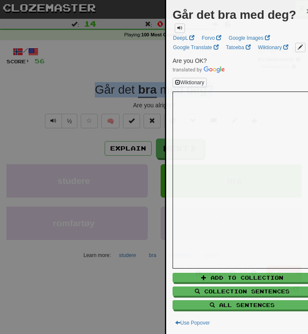
click at [299, 12] on div "Går det bra med deg? ×" at bounding box center [242, 19] width 139 height 26
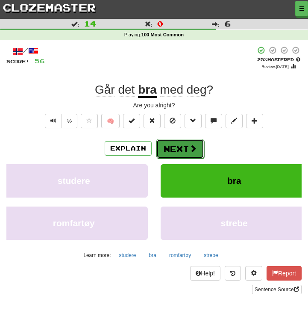
click at [188, 151] on button "Next" at bounding box center [180, 149] width 48 height 20
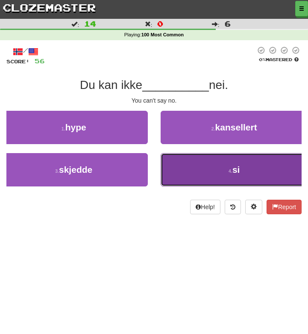
click at [212, 171] on button "4 . si" at bounding box center [235, 169] width 148 height 33
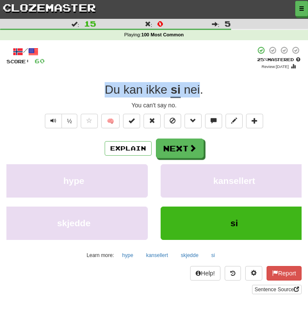
drag, startPoint x: 201, startPoint y: 83, endPoint x: 97, endPoint y: 85, distance: 103.8
click at [97, 85] on div "Du kan ikke si nei ." at bounding box center [153, 89] width 295 height 15
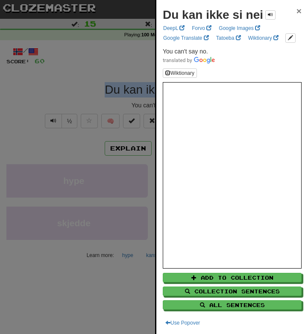
click at [298, 11] on span "×" at bounding box center [299, 11] width 5 height 10
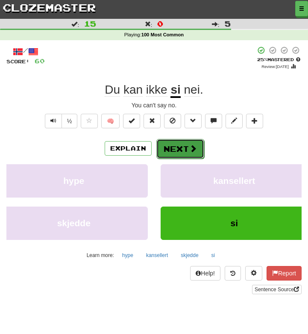
click at [181, 158] on button "Next" at bounding box center [180, 149] width 48 height 20
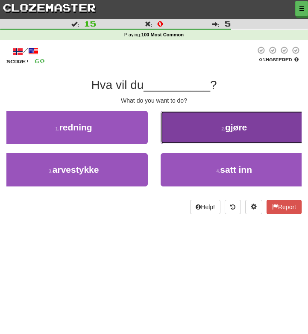
click at [215, 132] on button "2 . gjøre" at bounding box center [235, 127] width 148 height 33
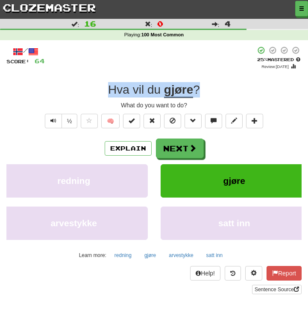
drag, startPoint x: 200, startPoint y: 86, endPoint x: 92, endPoint y: 82, distance: 108.2
click at [92, 82] on div "Hva vil du gjøre ?" at bounding box center [153, 89] width 295 height 15
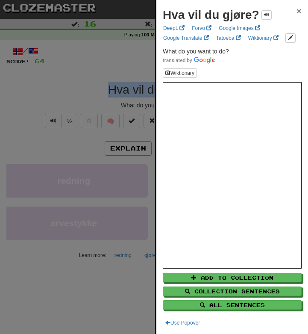
click at [298, 11] on span "×" at bounding box center [299, 11] width 5 height 10
click at [298, 11] on div "Hva vil du gjøre? ×" at bounding box center [232, 14] width 139 height 17
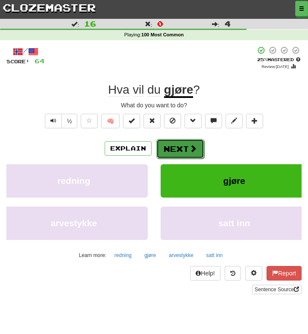
click at [180, 152] on button "Next" at bounding box center [180, 149] width 48 height 20
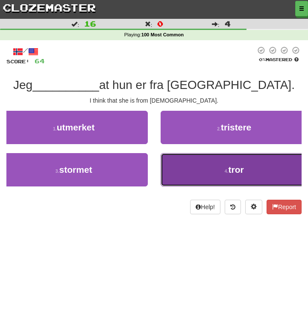
click at [216, 171] on button "4 . tror" at bounding box center [235, 169] width 148 height 33
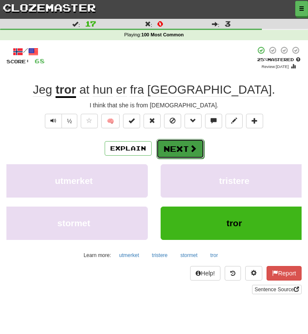
click at [185, 152] on button "Next" at bounding box center [180, 149] width 48 height 20
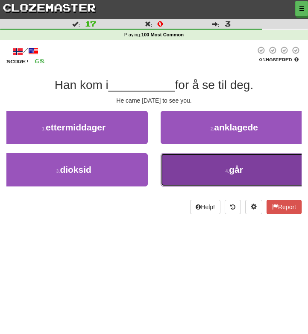
click at [198, 175] on button "4 . går" at bounding box center [235, 169] width 148 height 33
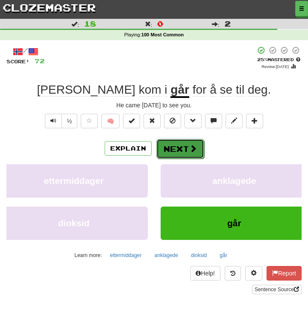
click at [193, 155] on button "Next" at bounding box center [180, 149] width 48 height 20
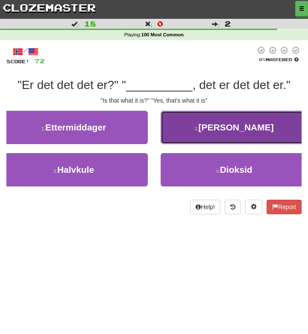
click at [222, 136] on button "2 . Ja" at bounding box center [235, 127] width 148 height 33
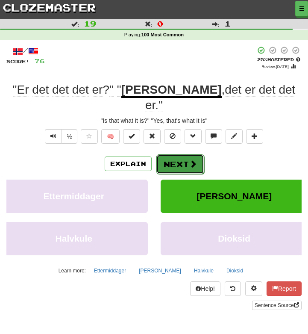
click at [199, 154] on button "Next" at bounding box center [180, 164] width 48 height 20
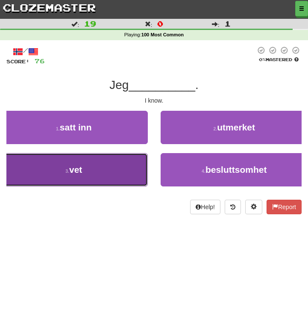
click at [118, 172] on button "3 . vet" at bounding box center [74, 169] width 148 height 33
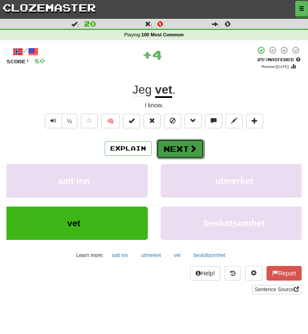
click at [167, 152] on button "Next" at bounding box center [180, 149] width 48 height 20
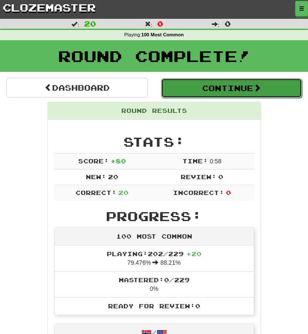
click at [203, 90] on button "Continue" at bounding box center [231, 88] width 141 height 20
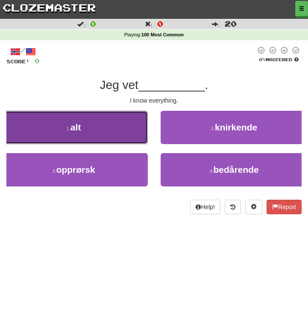
click at [120, 124] on button "1 . alt" at bounding box center [74, 127] width 148 height 33
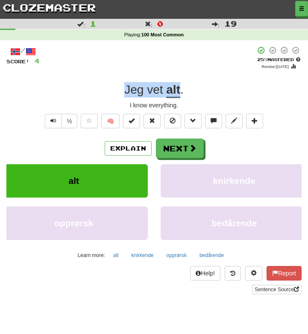
drag, startPoint x: 182, startPoint y: 85, endPoint x: 120, endPoint y: 86, distance: 62.0
click at [120, 86] on div "Jeg vet alt ." at bounding box center [153, 89] width 295 height 15
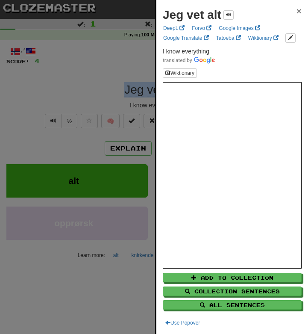
click at [299, 10] on span "×" at bounding box center [299, 11] width 5 height 10
click at [299, 10] on div "Jeg vet alt ×" at bounding box center [232, 14] width 139 height 17
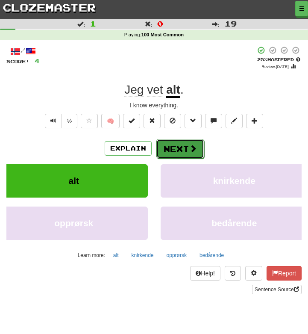
click at [186, 155] on button "Next" at bounding box center [180, 149] width 48 height 20
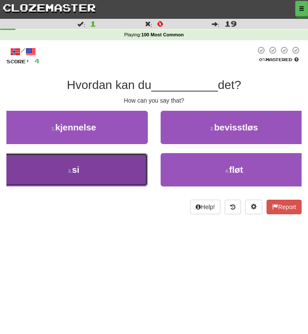
click at [112, 173] on button "3 . si" at bounding box center [74, 169] width 148 height 33
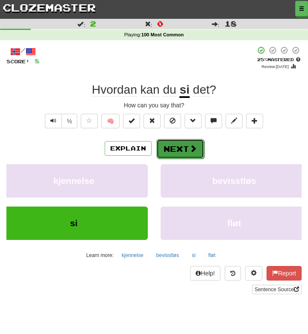
click at [169, 149] on button "Next" at bounding box center [180, 149] width 48 height 20
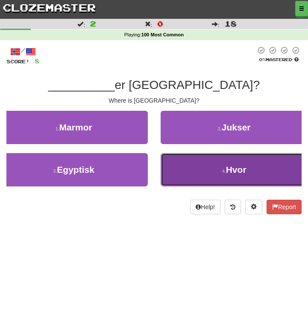
click at [207, 164] on button "4 . Hvor" at bounding box center [235, 169] width 148 height 33
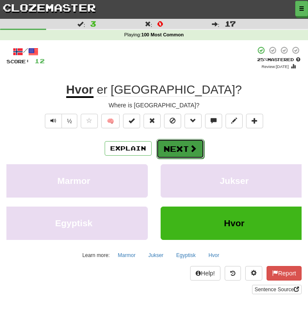
click at [188, 158] on button "Next" at bounding box center [180, 149] width 48 height 20
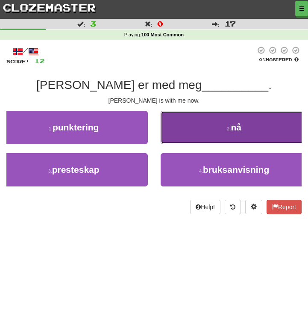
click at [205, 133] on button "2 . nå" at bounding box center [235, 127] width 148 height 33
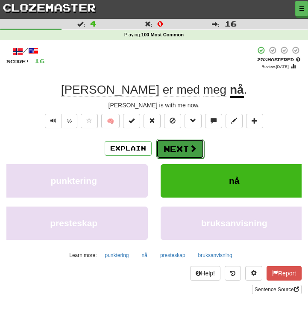
click at [181, 151] on button "Next" at bounding box center [180, 149] width 48 height 20
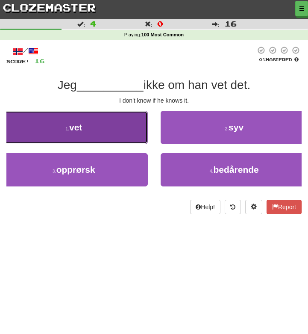
click at [129, 138] on button "1 . vet" at bounding box center [74, 127] width 148 height 33
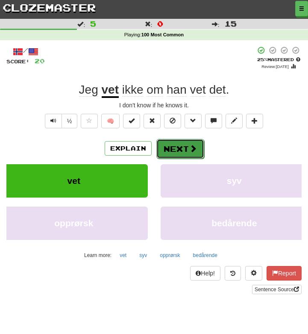
click at [182, 150] on button "Next" at bounding box center [180, 149] width 48 height 20
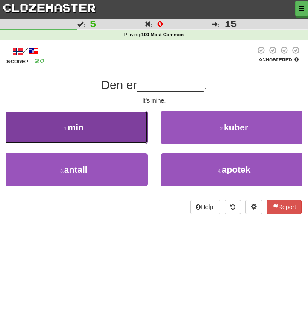
click at [134, 134] on button "1 . min" at bounding box center [74, 127] width 148 height 33
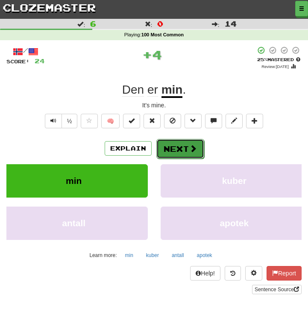
click at [185, 153] on button "Next" at bounding box center [180, 149] width 48 height 20
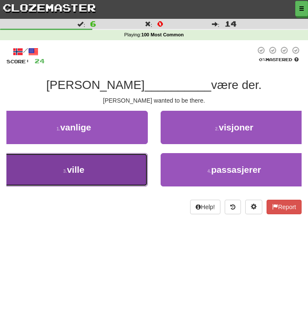
click at [127, 170] on button "3 . ville" at bounding box center [74, 169] width 148 height 33
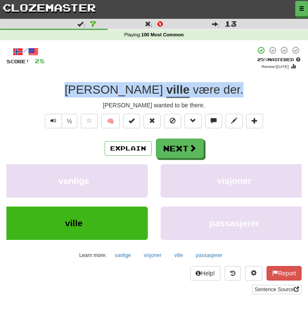
drag, startPoint x: 204, startPoint y: 84, endPoint x: 84, endPoint y: 87, distance: 120.5
click at [84, 87] on div "Tom ville være der ." at bounding box center [153, 89] width 295 height 15
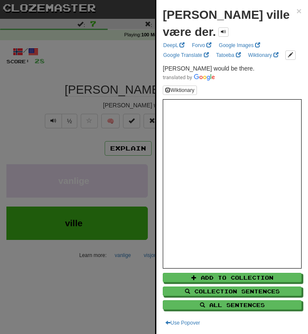
click at [63, 94] on div at bounding box center [154, 167] width 308 height 334
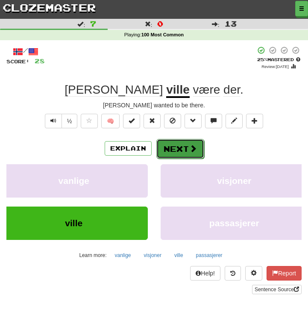
click at [177, 150] on button "Next" at bounding box center [180, 149] width 48 height 20
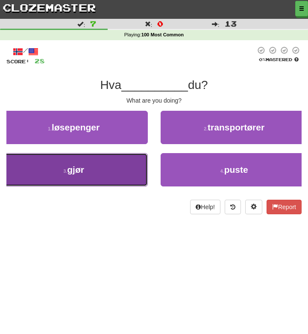
click at [118, 167] on button "3 . gjør" at bounding box center [74, 169] width 148 height 33
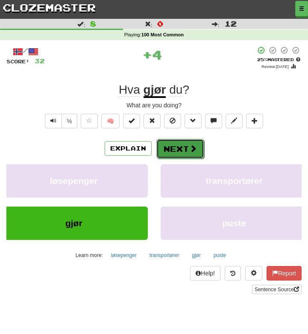
click at [176, 149] on button "Next" at bounding box center [180, 149] width 48 height 20
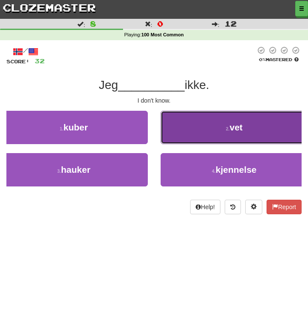
click at [213, 129] on button "2 . vet" at bounding box center [235, 127] width 148 height 33
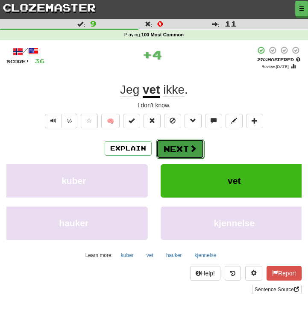
click at [173, 153] on button "Next" at bounding box center [180, 149] width 48 height 20
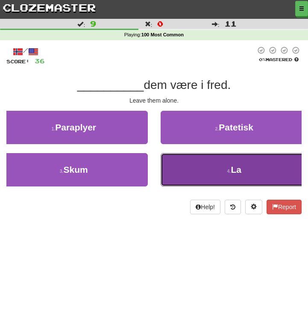
click at [209, 175] on button "4 . La" at bounding box center [235, 169] width 148 height 33
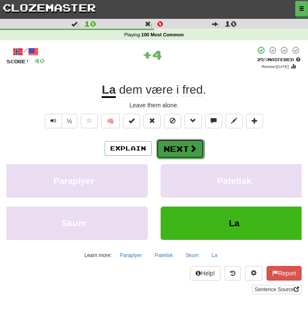
click at [184, 151] on button "Next" at bounding box center [180, 149] width 48 height 20
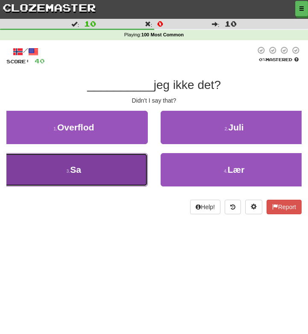
click at [118, 167] on button "3 . Sa" at bounding box center [74, 169] width 148 height 33
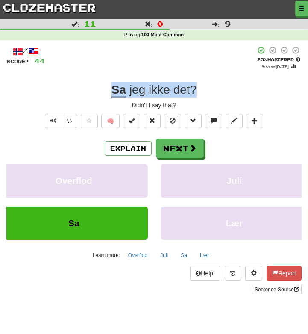
drag, startPoint x: 200, startPoint y: 88, endPoint x: 80, endPoint y: 88, distance: 120.1
click at [80, 88] on div "Sa jeg ikke det ?" at bounding box center [153, 89] width 295 height 15
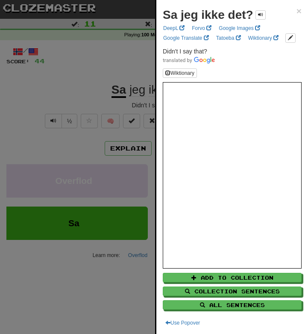
click at [70, 82] on div at bounding box center [154, 167] width 308 height 334
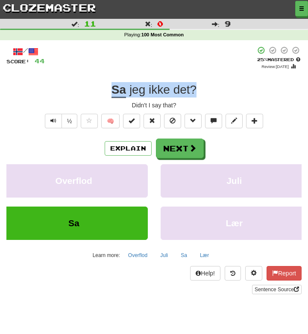
drag, startPoint x: 203, startPoint y: 86, endPoint x: 109, endPoint y: 84, distance: 94.5
click at [109, 84] on div "Sa jeg ikke det ?" at bounding box center [153, 89] width 295 height 15
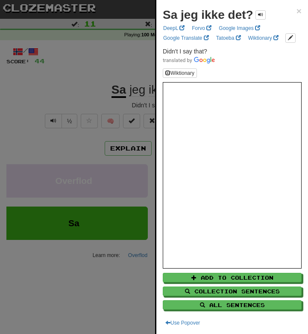
click at [87, 85] on div at bounding box center [154, 167] width 308 height 334
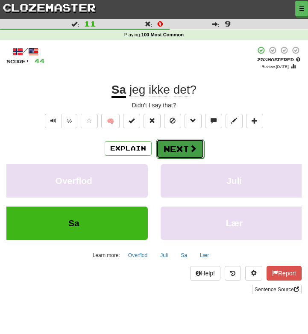
click at [177, 153] on button "Next" at bounding box center [180, 149] width 48 height 20
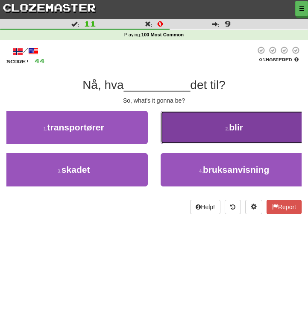
click at [194, 138] on button "2 . blir" at bounding box center [235, 127] width 148 height 33
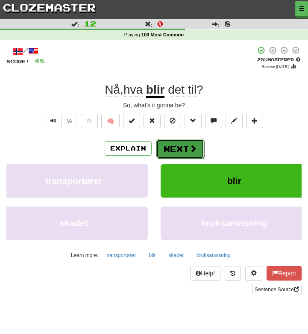
click at [185, 151] on button "Next" at bounding box center [180, 149] width 48 height 20
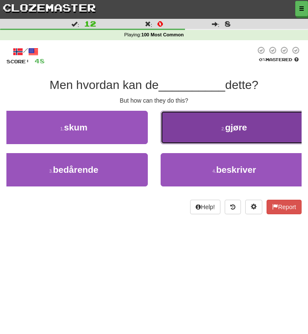
click at [209, 133] on button "2 . gjøre" at bounding box center [235, 127] width 148 height 33
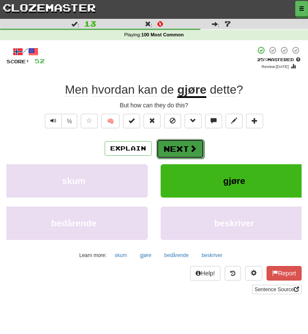
click at [194, 147] on span at bounding box center [193, 148] width 8 height 8
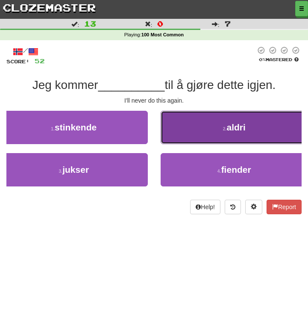
click at [212, 130] on button "2 . aldri" at bounding box center [235, 127] width 148 height 33
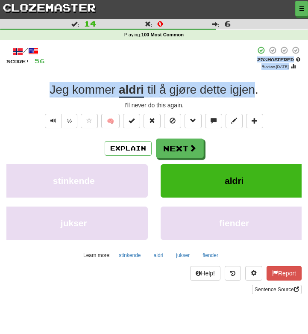
drag, startPoint x: 257, startPoint y: 87, endPoint x: 61, endPoint y: 64, distance: 197.0
click at [60, 65] on div "/ Score: 56 + 4 25 % Mastered Review: 2025-10-15 Jeg kommer aldri til å gjøre d…" at bounding box center [153, 170] width 295 height 248
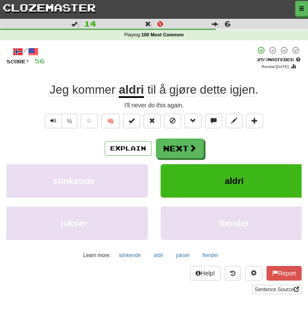
click at [264, 85] on div "Jeg kommer aldri til å gjøre dette igjen ." at bounding box center [153, 89] width 295 height 15
drag, startPoint x: 257, startPoint y: 82, endPoint x: 139, endPoint y: 77, distance: 118.4
click at [139, 77] on div "/ Score: 56 + 4 25 % Mastered Review: 2025-10-15 Jeg kommer aldri til å gjøre d…" at bounding box center [153, 170] width 295 height 248
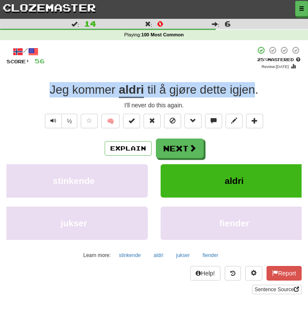
drag, startPoint x: 256, startPoint y: 84, endPoint x: 45, endPoint y: 77, distance: 210.7
click at [45, 77] on div "/ Score: 56 + 4 25 % Mastered Review: 2025-10-15 Jeg kommer aldri til å gjøre d…" at bounding box center [153, 170] width 295 height 248
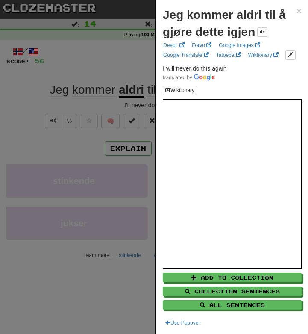
click at [23, 92] on div at bounding box center [154, 167] width 308 height 334
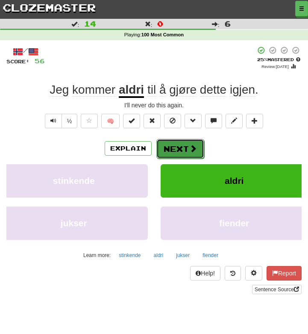
click at [189, 146] on span at bounding box center [193, 148] width 8 height 8
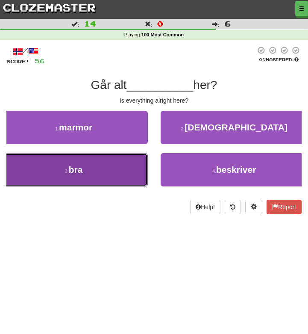
click at [122, 173] on button "3 . bra" at bounding box center [74, 169] width 148 height 33
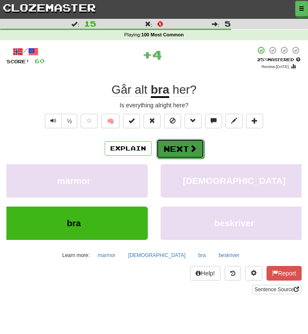
click at [176, 148] on button "Next" at bounding box center [180, 149] width 48 height 20
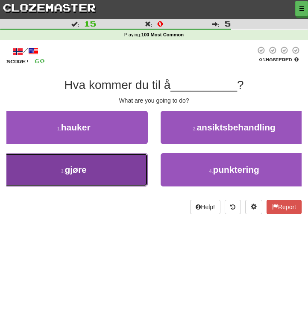
click at [96, 173] on button "3 . gjøre" at bounding box center [74, 169] width 148 height 33
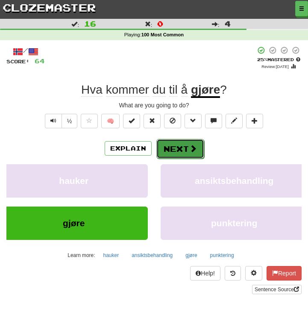
click at [171, 149] on button "Next" at bounding box center [180, 149] width 48 height 20
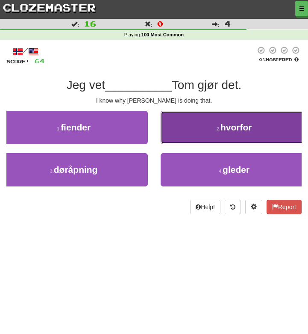
click at [223, 132] on span "hvorfor" at bounding box center [236, 127] width 32 height 10
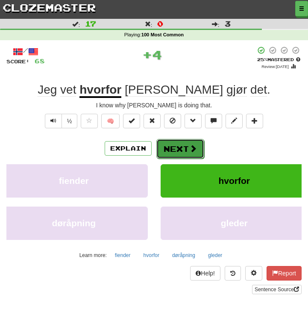
click at [174, 151] on button "Next" at bounding box center [180, 149] width 48 height 20
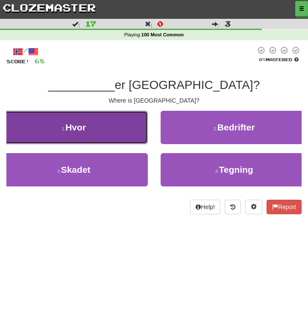
click at [115, 134] on button "1 . Hvor" at bounding box center [74, 127] width 148 height 33
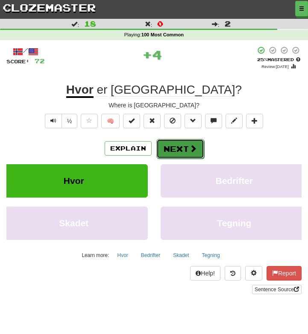
click at [178, 158] on button "Next" at bounding box center [180, 149] width 48 height 20
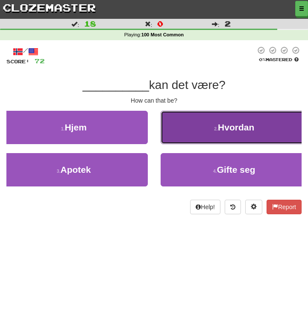
click at [233, 132] on span "Hvordan" at bounding box center [236, 127] width 36 height 10
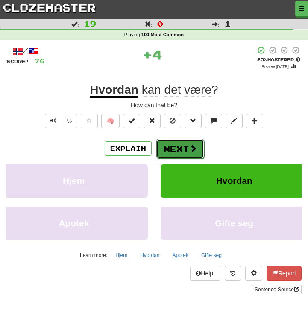
click at [174, 154] on button "Next" at bounding box center [180, 149] width 48 height 20
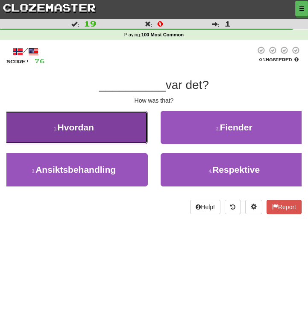
click at [127, 126] on button "1 . Hvordan" at bounding box center [74, 127] width 148 height 33
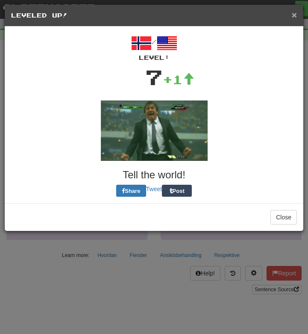
click at [292, 17] on span "×" at bounding box center [294, 15] width 5 height 10
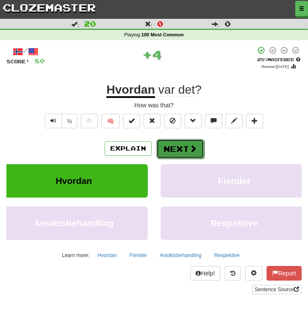
click at [169, 150] on button "Next" at bounding box center [180, 149] width 48 height 20
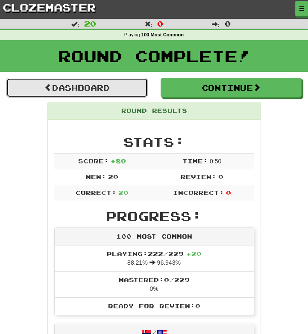
click at [118, 88] on link "Dashboard" at bounding box center [76, 88] width 141 height 20
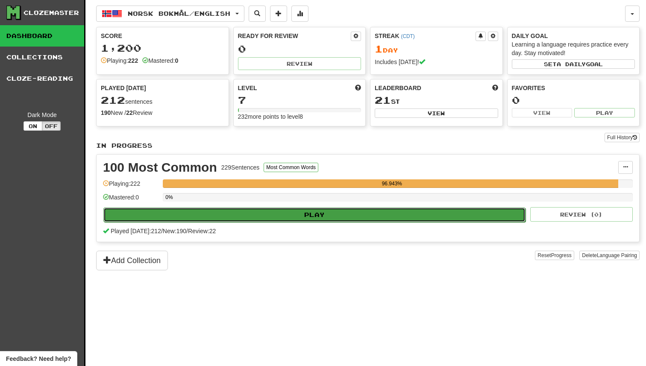
click at [308, 214] on button "Play" at bounding box center [314, 215] width 422 height 15
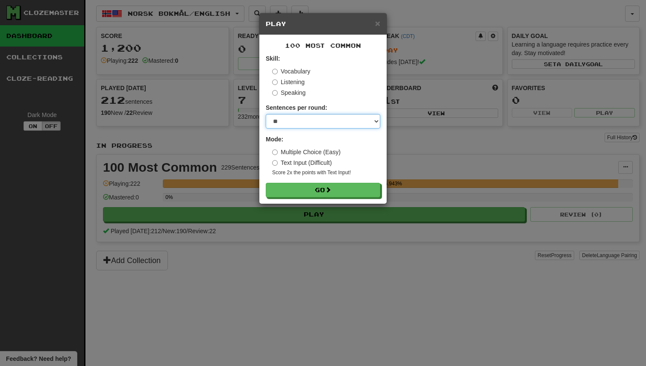
click at [308, 121] on select "* ** ** ** ** ** *** ********" at bounding box center [323, 121] width 115 height 15
select select "**"
click at [266, 114] on select "* ** ** ** ** ** *** ********" at bounding box center [323, 121] width 115 height 15
click at [308, 187] on button "Go" at bounding box center [323, 190] width 115 height 15
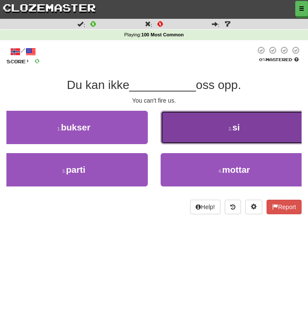
click at [264, 132] on button "2 . si" at bounding box center [235, 127] width 148 height 33
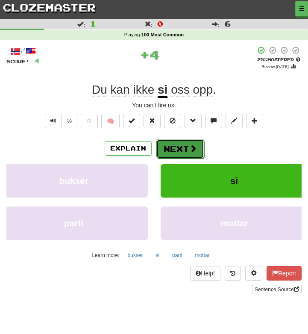
click at [185, 154] on button "Next" at bounding box center [180, 149] width 48 height 20
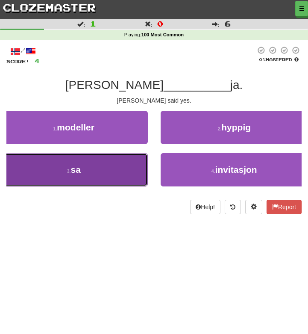
click at [113, 166] on button "3 . sa" at bounding box center [74, 169] width 148 height 33
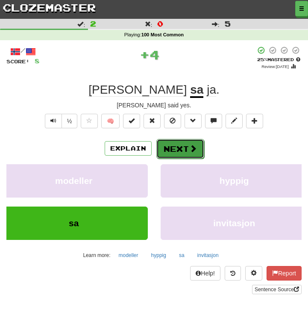
click at [183, 150] on button "Next" at bounding box center [180, 149] width 48 height 20
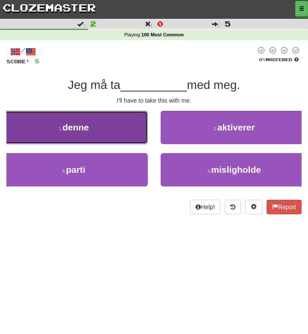
click at [128, 129] on button "1 . denne" at bounding box center [74, 127] width 148 height 33
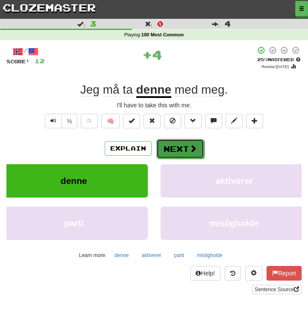
click at [174, 155] on button "Next" at bounding box center [180, 149] width 48 height 20
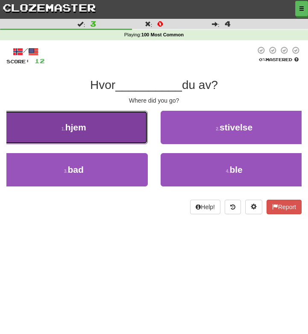
click at [120, 133] on button "1 . hjem" at bounding box center [74, 127] width 148 height 33
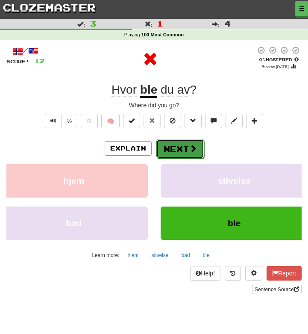
click at [178, 153] on button "Next" at bounding box center [180, 149] width 48 height 20
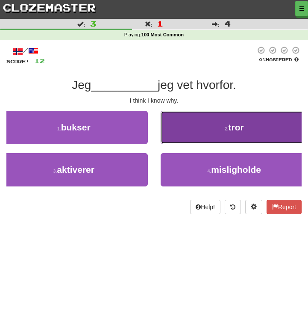
click at [207, 134] on button "2 . tror" at bounding box center [235, 127] width 148 height 33
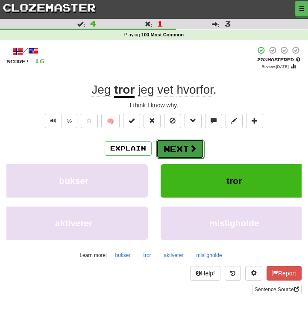
click at [184, 152] on button "Next" at bounding box center [180, 149] width 48 height 20
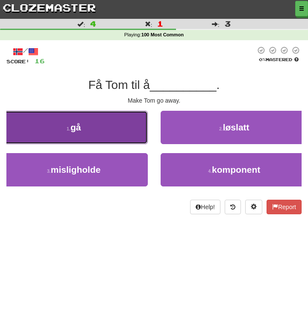
click at [112, 135] on button "1 . gå" at bounding box center [74, 127] width 148 height 33
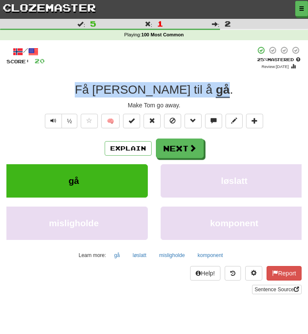
drag, startPoint x: 193, startPoint y: 83, endPoint x: 106, endPoint y: 78, distance: 87.3
click at [106, 78] on div "/ Score: 20 + 4 25 % Mastered Review: 2025-10-15 Få Tom til å gå . Make Tom go …" at bounding box center [153, 170] width 295 height 248
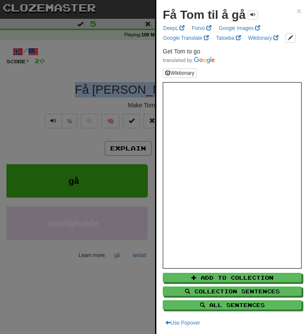
copy div "Få Tom til å gå"
click at [302, 13] on div "Få Tom til å gå × DeepL Forvo Google Images Google Translate Tatoeba Wiktionary…" at bounding box center [232, 167] width 152 height 334
click at [299, 11] on span "×" at bounding box center [299, 11] width 5 height 10
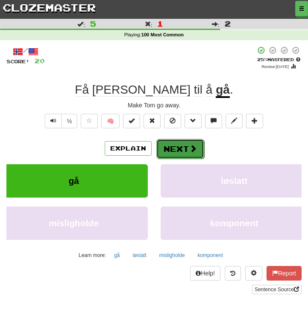
click at [188, 153] on button "Next" at bounding box center [180, 149] width 48 height 20
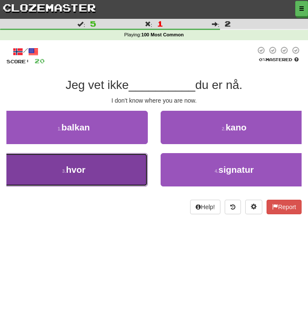
click at [114, 170] on button "3 . hvor" at bounding box center [74, 169] width 148 height 33
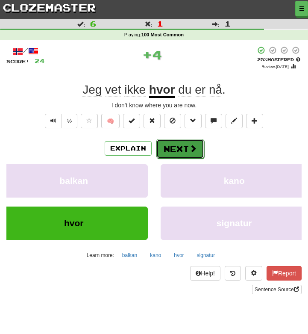
click at [178, 150] on button "Next" at bounding box center [180, 149] width 48 height 20
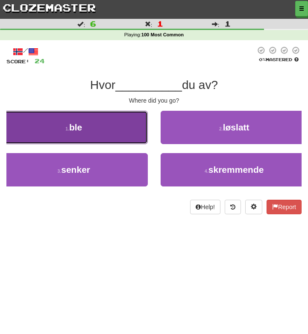
click at [123, 131] on button "1 . ble" at bounding box center [74, 127] width 148 height 33
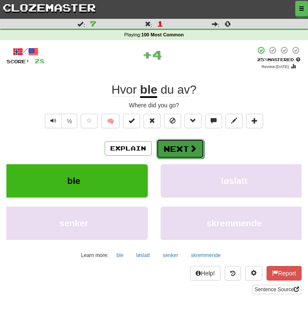
click at [193, 148] on span at bounding box center [193, 148] width 8 height 8
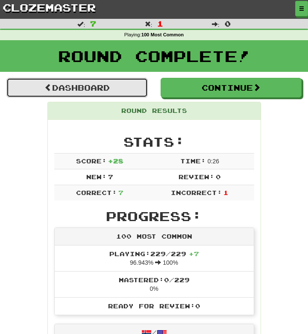
click at [110, 91] on link "Dashboard" at bounding box center [76, 88] width 141 height 20
